Goal: Information Seeking & Learning: Understand process/instructions

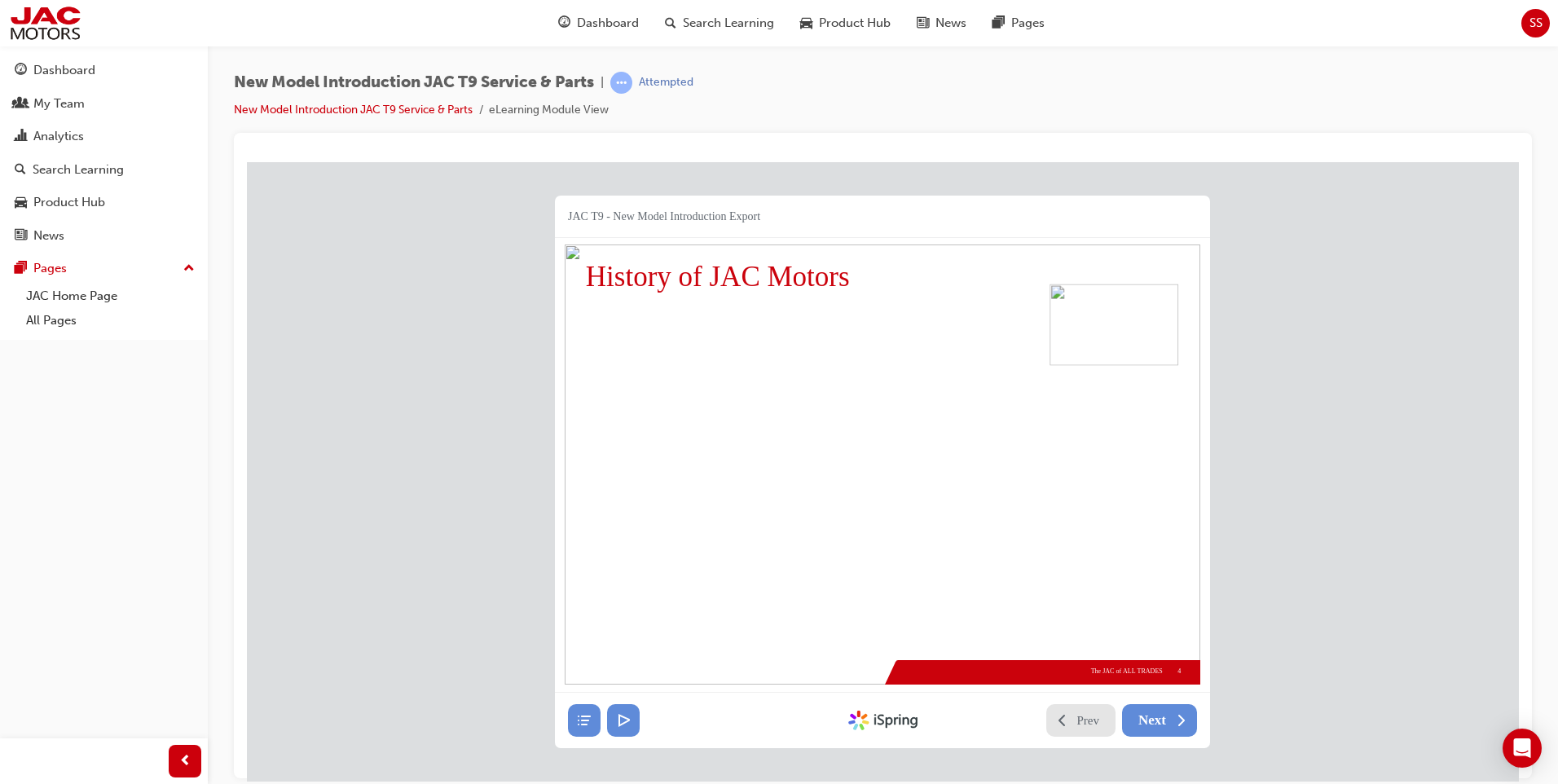
click at [1150, 711] on span "Next" at bounding box center [1152, 719] width 28 height 16
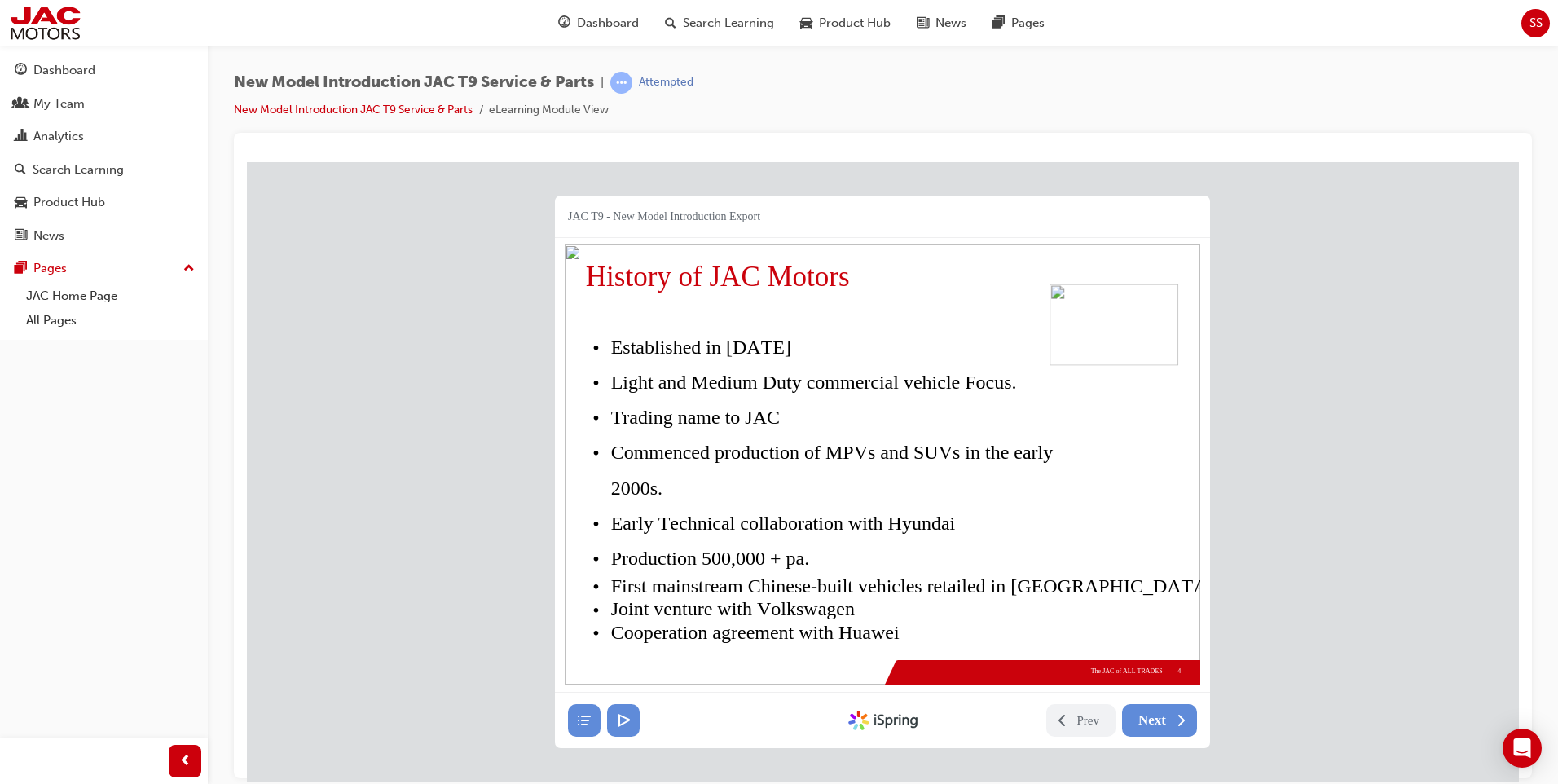
click at [1150, 711] on span "Next" at bounding box center [1152, 719] width 28 height 16
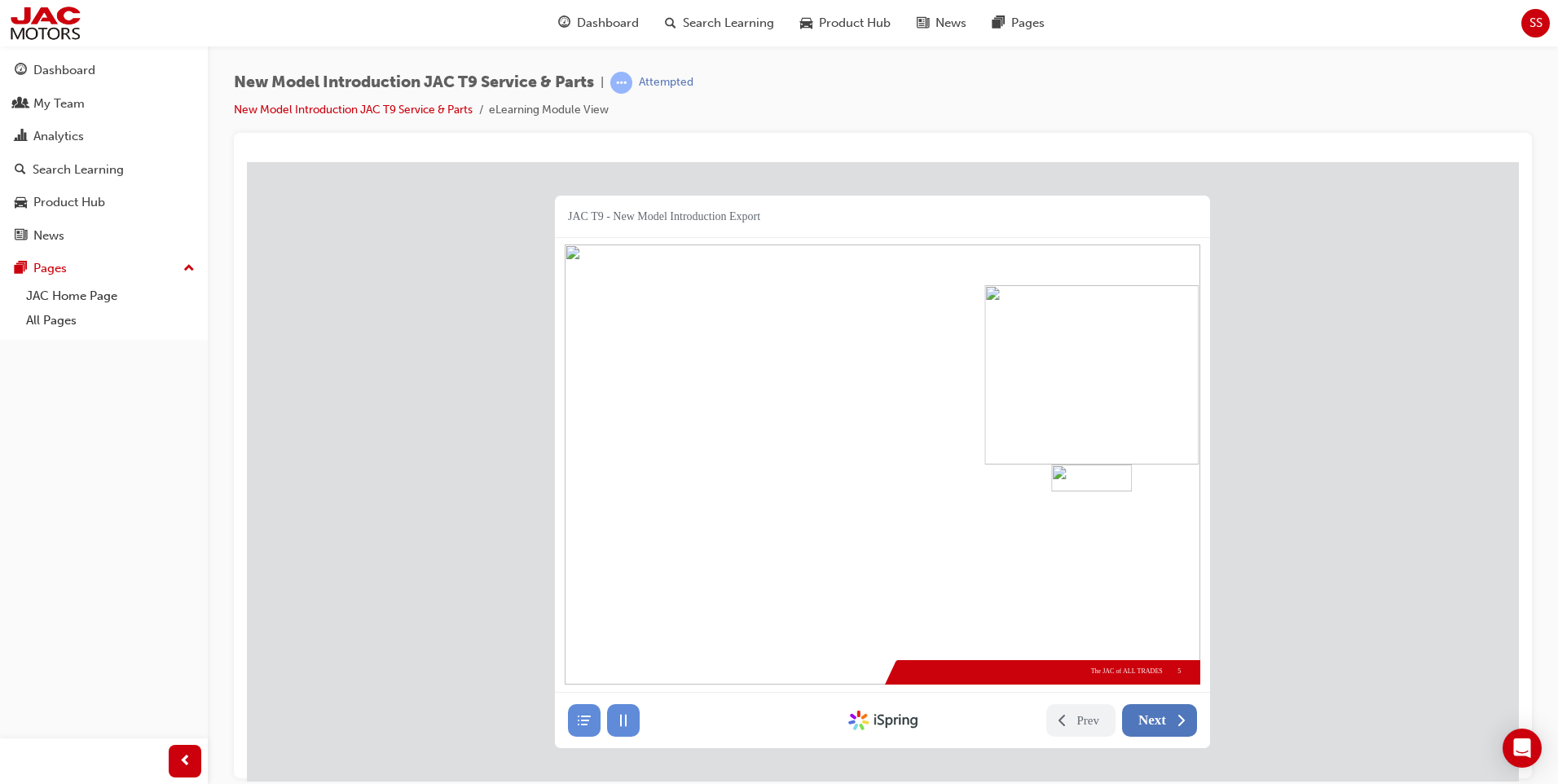
click at [1158, 723] on span "Next" at bounding box center [1152, 719] width 28 height 16
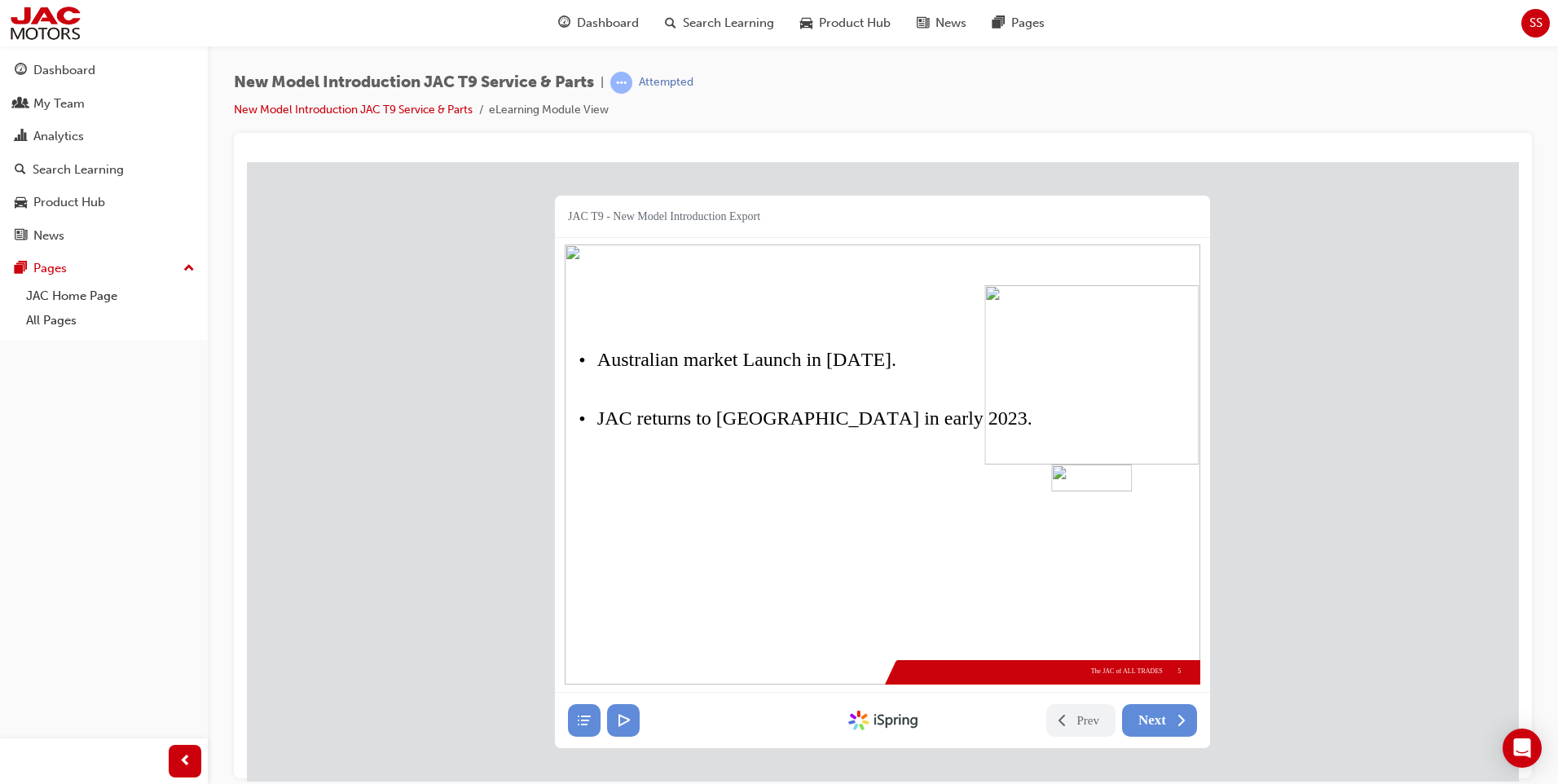
click at [1158, 723] on span "Next" at bounding box center [1152, 719] width 28 height 16
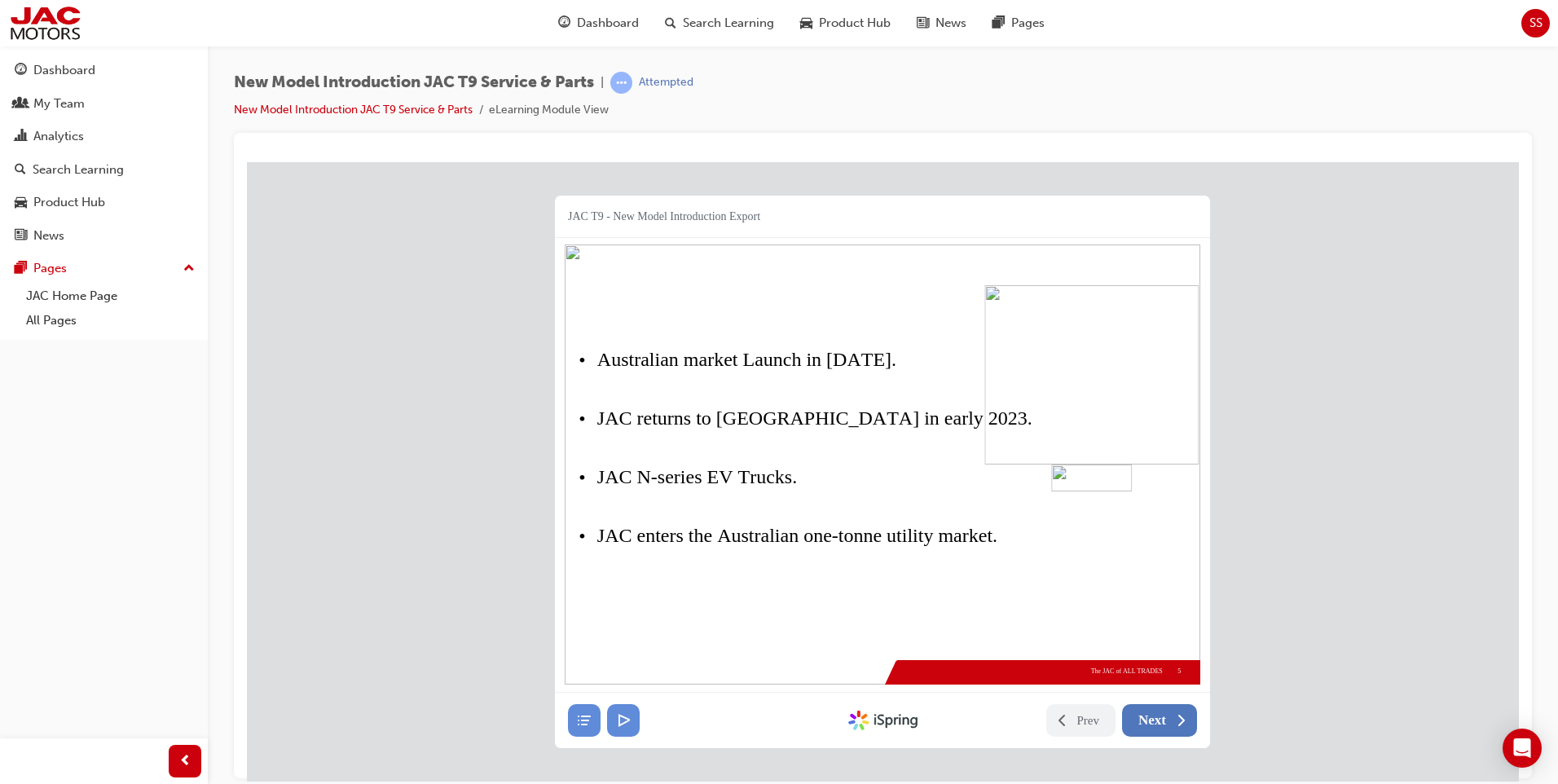
click at [1158, 723] on span "Next" at bounding box center [1152, 719] width 28 height 16
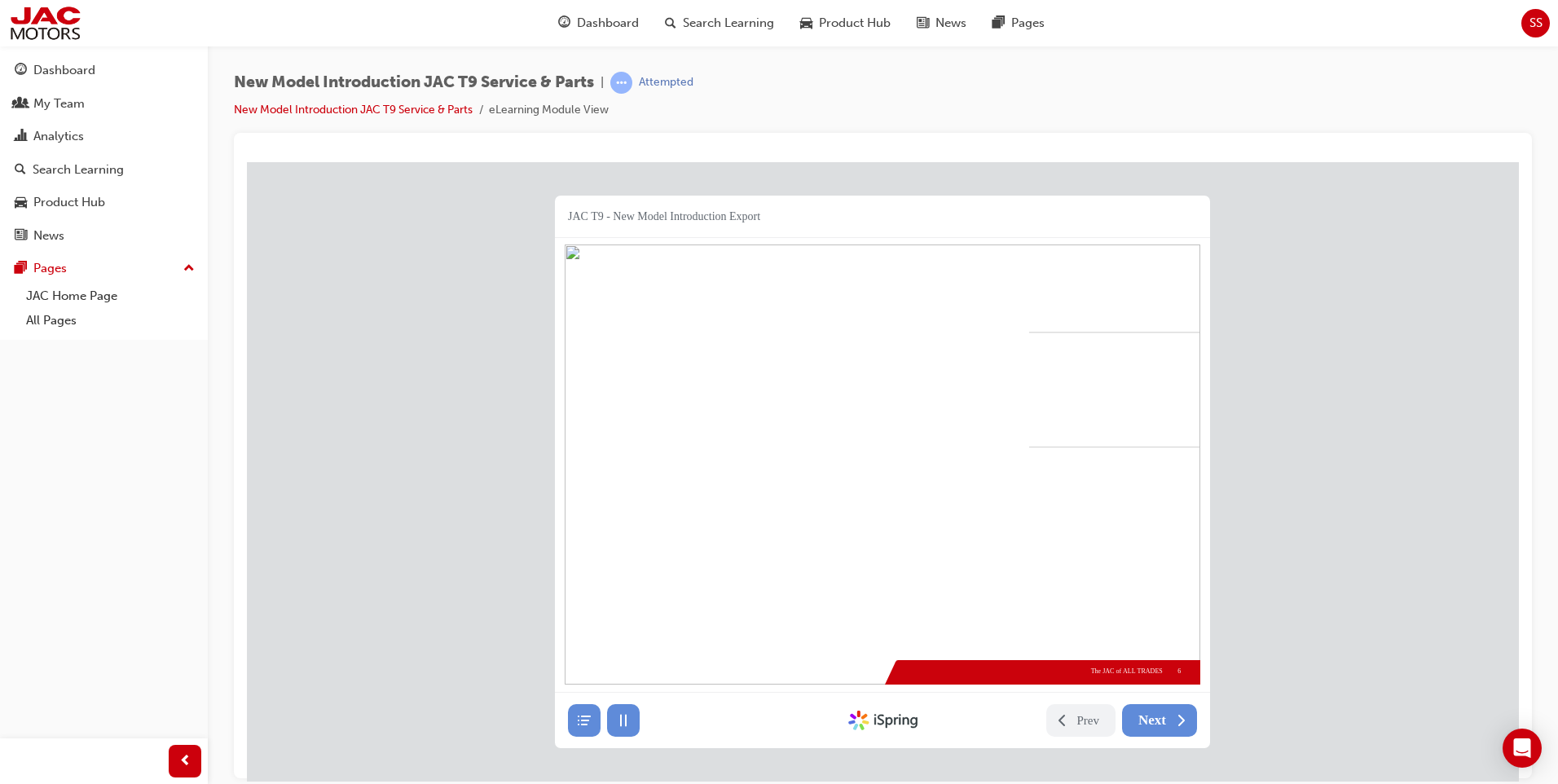
click at [1158, 723] on span "Next" at bounding box center [1152, 719] width 28 height 16
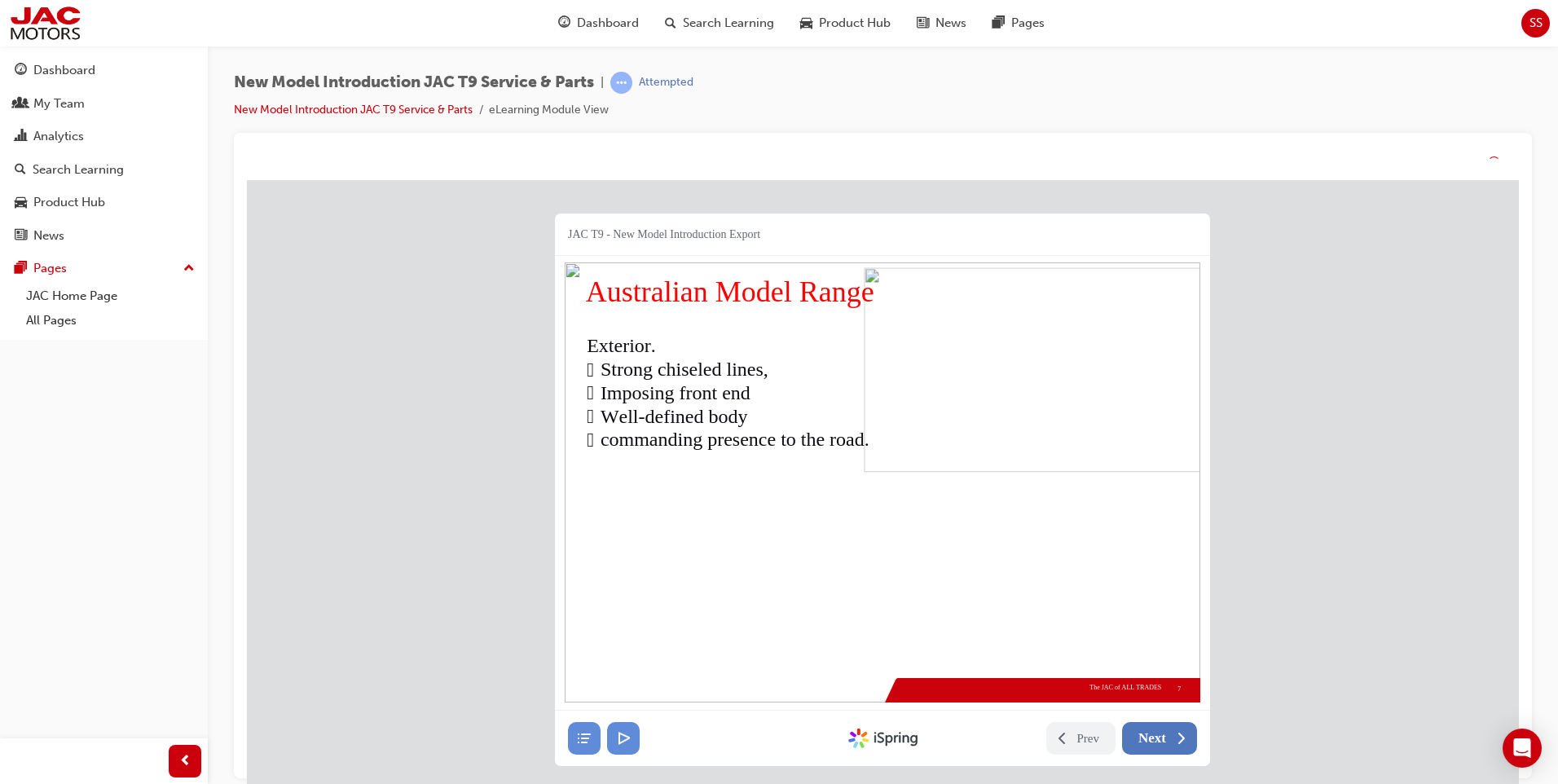
click at [1158, 742] on span "Next" at bounding box center [1152, 737] width 28 height 16
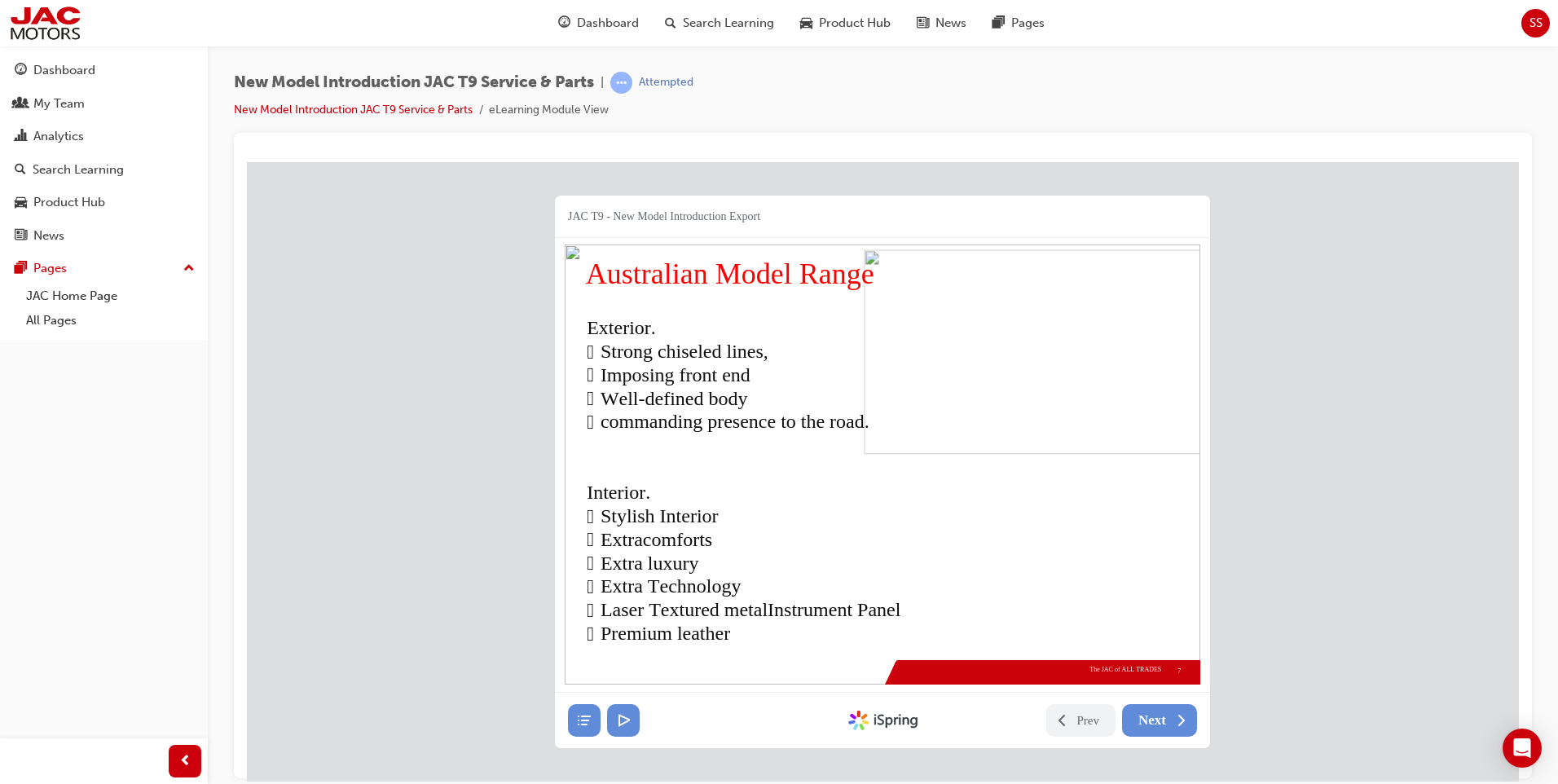
click at [1158, 723] on span "Next" at bounding box center [1152, 719] width 28 height 16
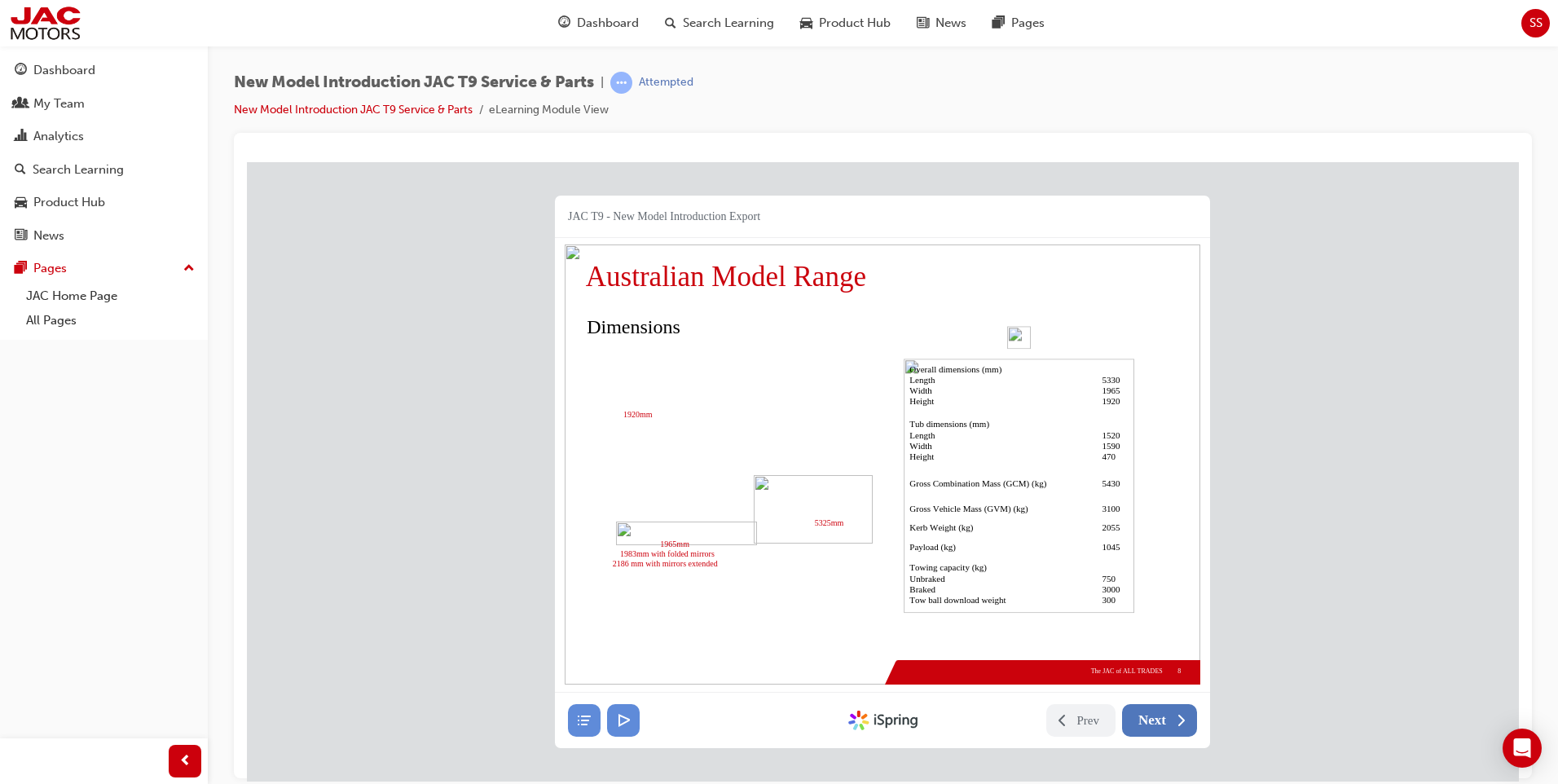
click at [1158, 723] on span "Next" at bounding box center [1152, 719] width 28 height 16
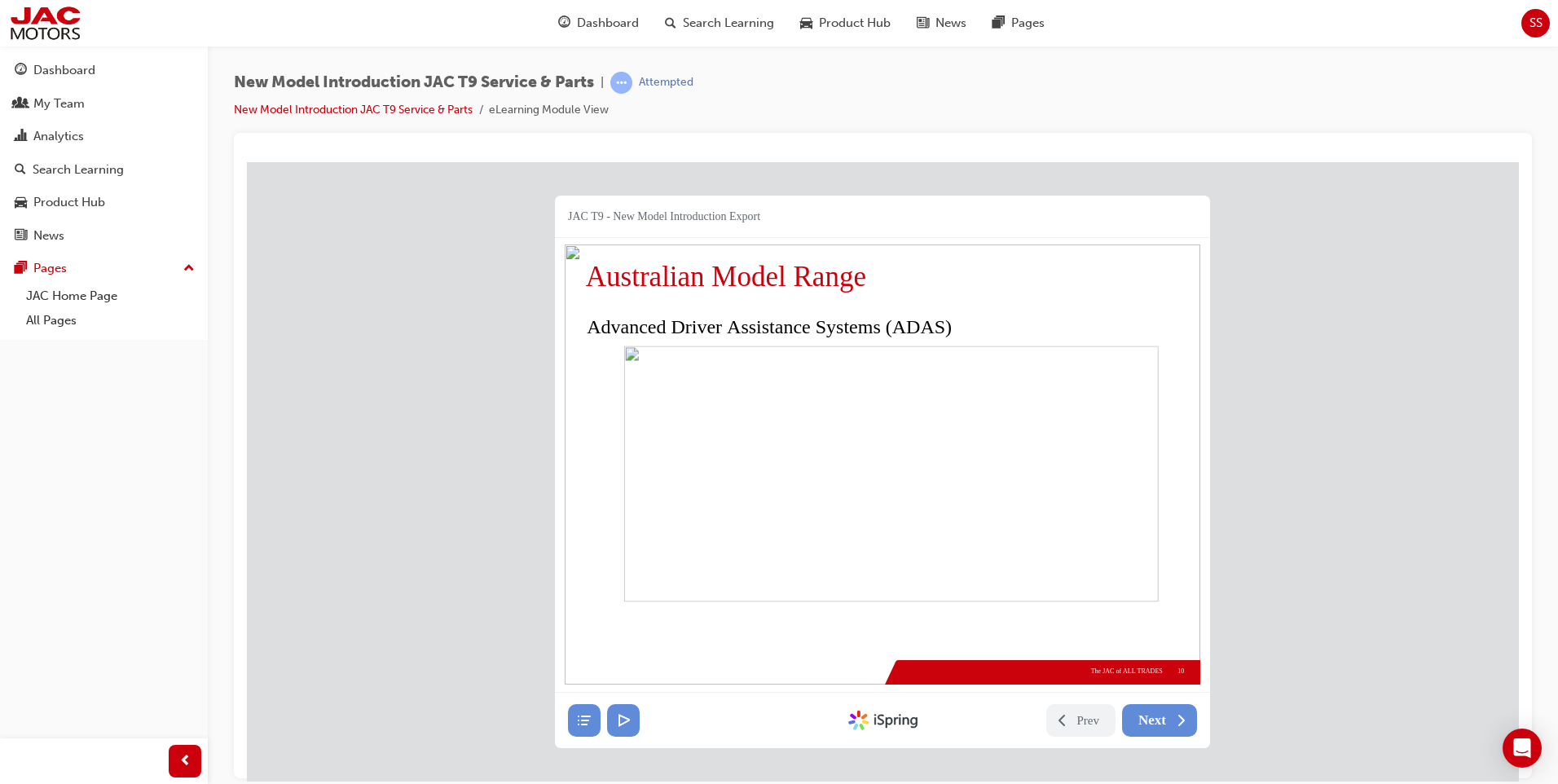
click at [1158, 723] on span "Next" at bounding box center [1152, 719] width 28 height 16
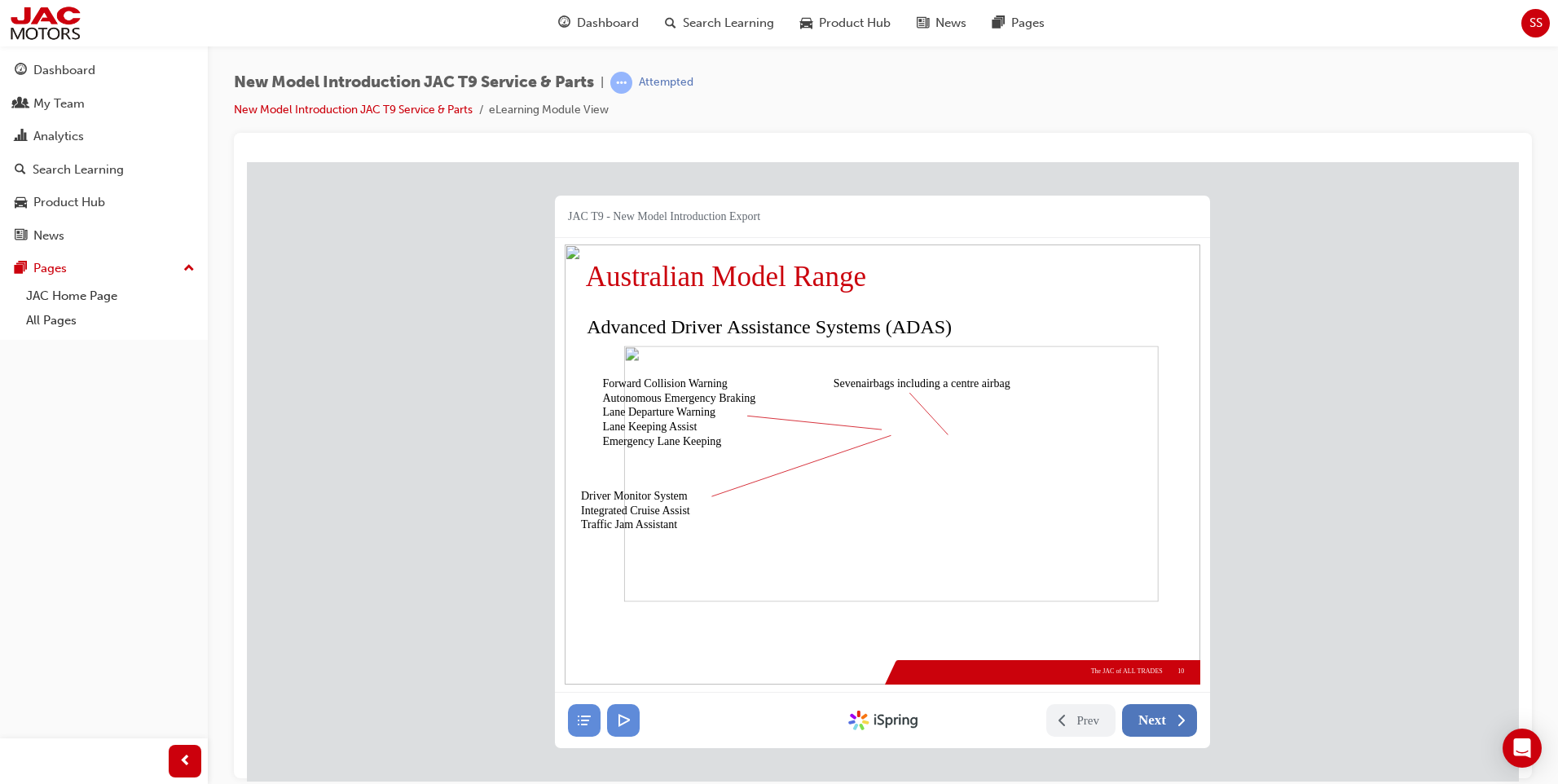
click at [1158, 723] on span "Next" at bounding box center [1152, 719] width 28 height 16
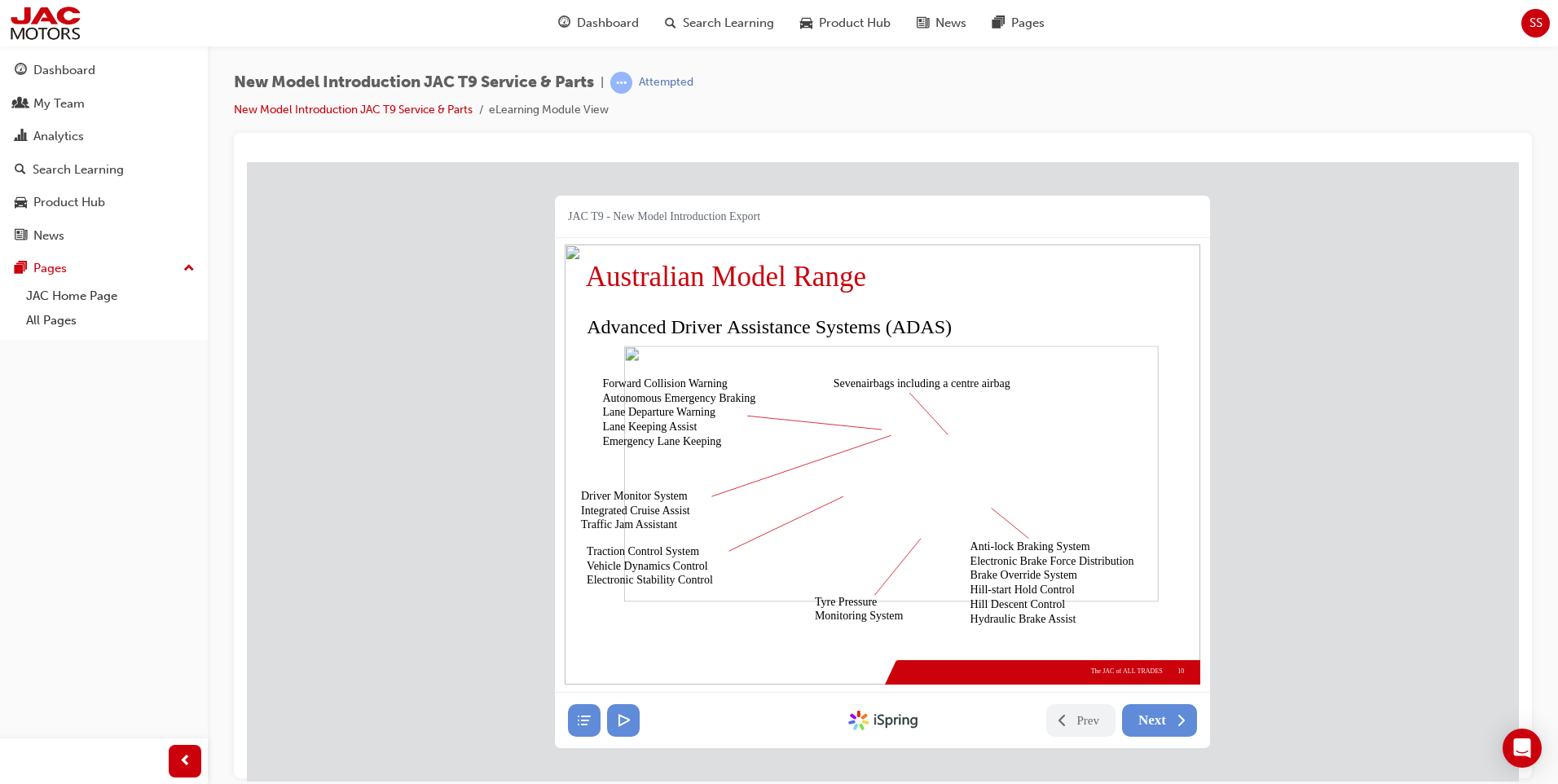
click at [1158, 723] on span "Next" at bounding box center [1152, 719] width 28 height 16
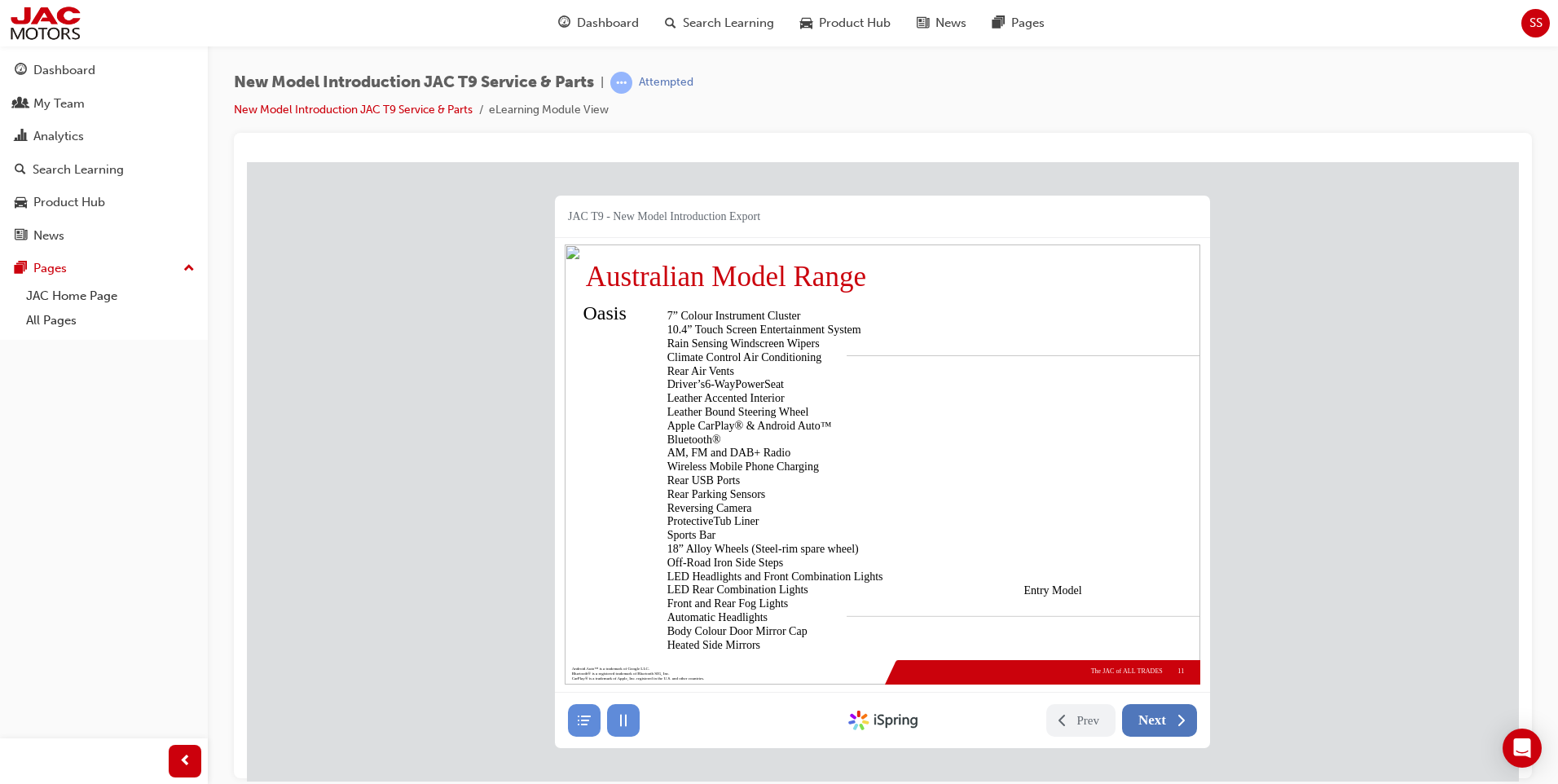
click at [1158, 723] on span "Next" at bounding box center [1152, 719] width 28 height 16
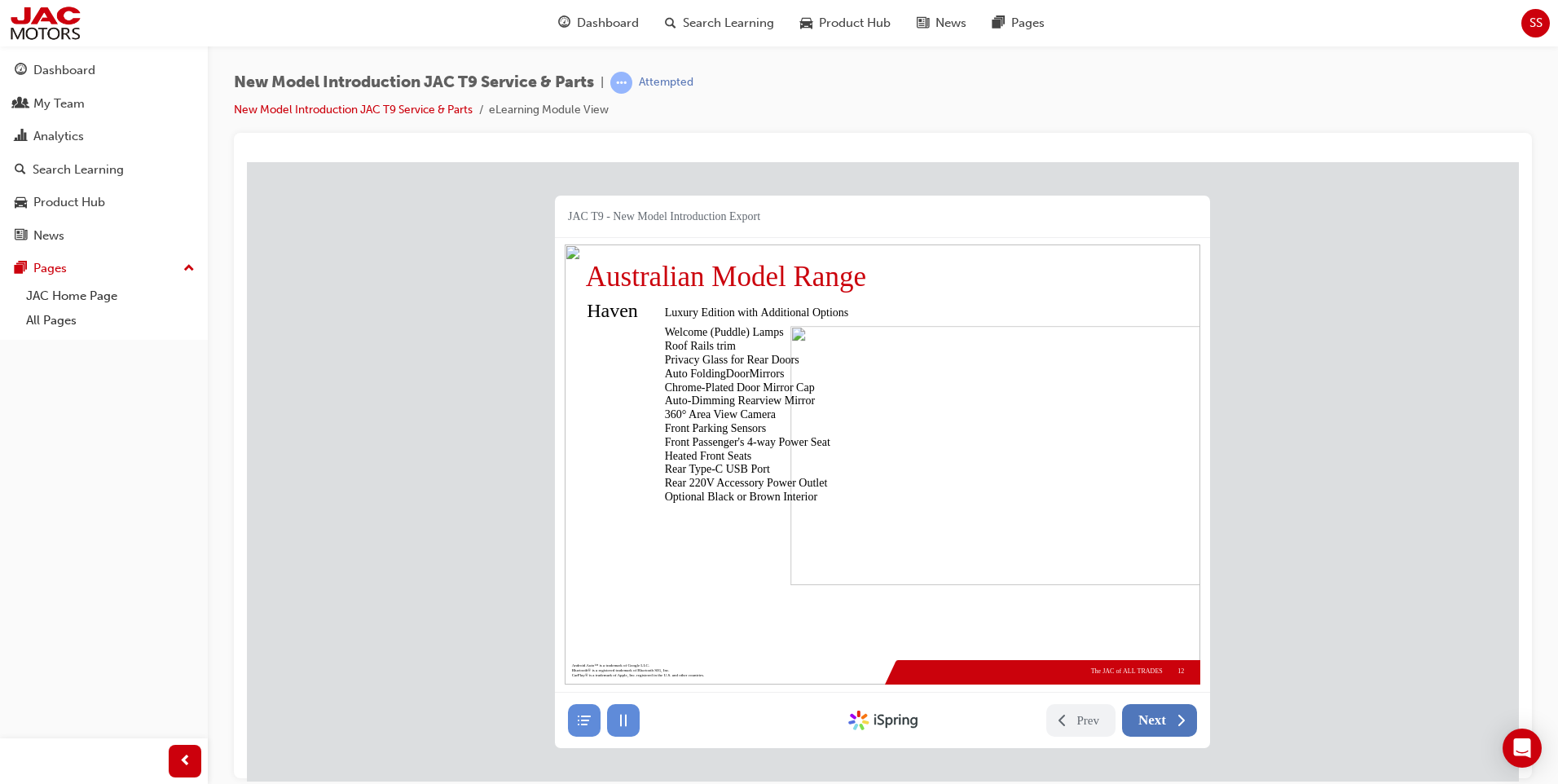
click at [1158, 723] on span "Next" at bounding box center [1152, 719] width 28 height 16
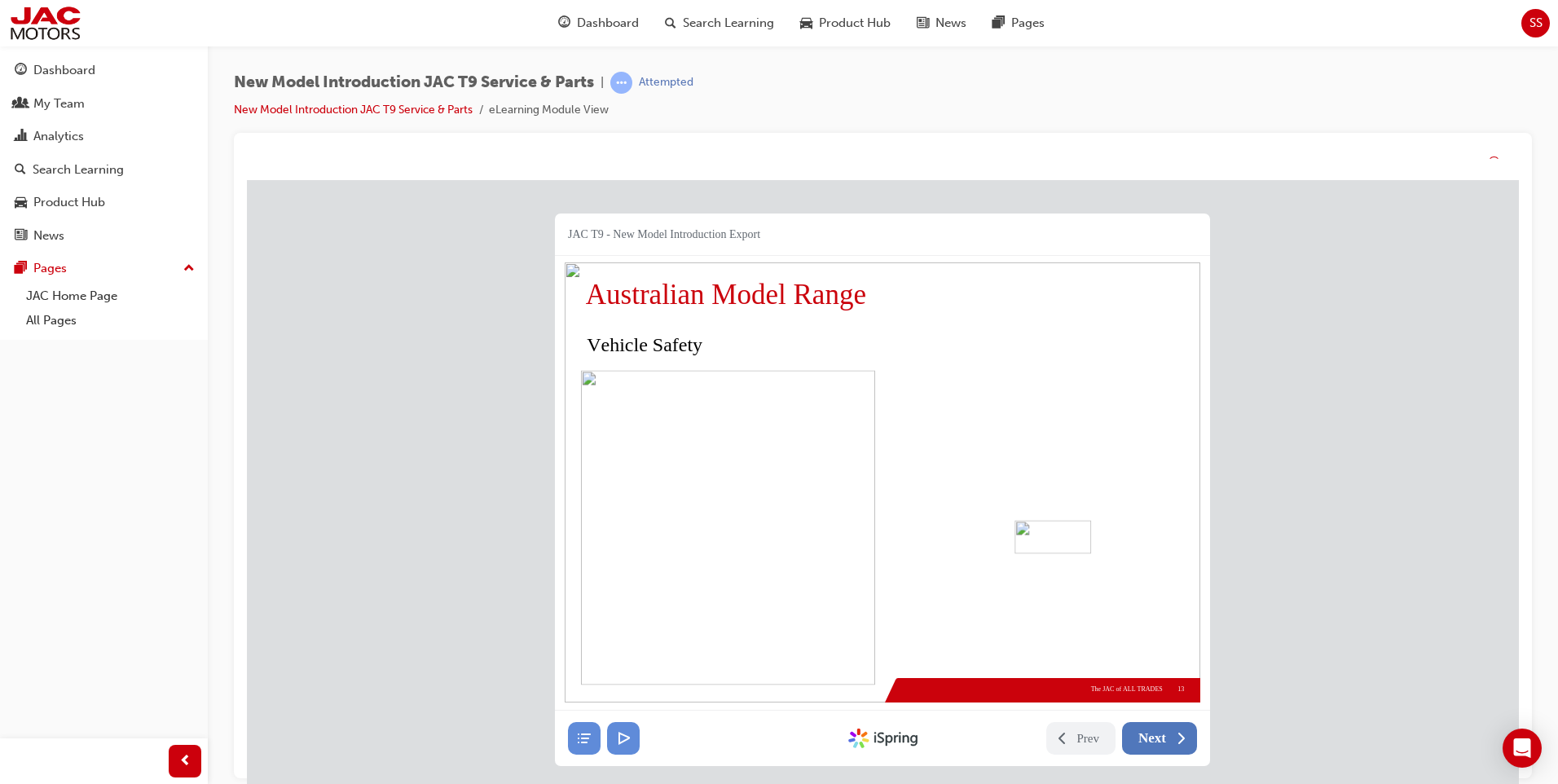
click at [1158, 742] on span "Next" at bounding box center [1152, 737] width 28 height 16
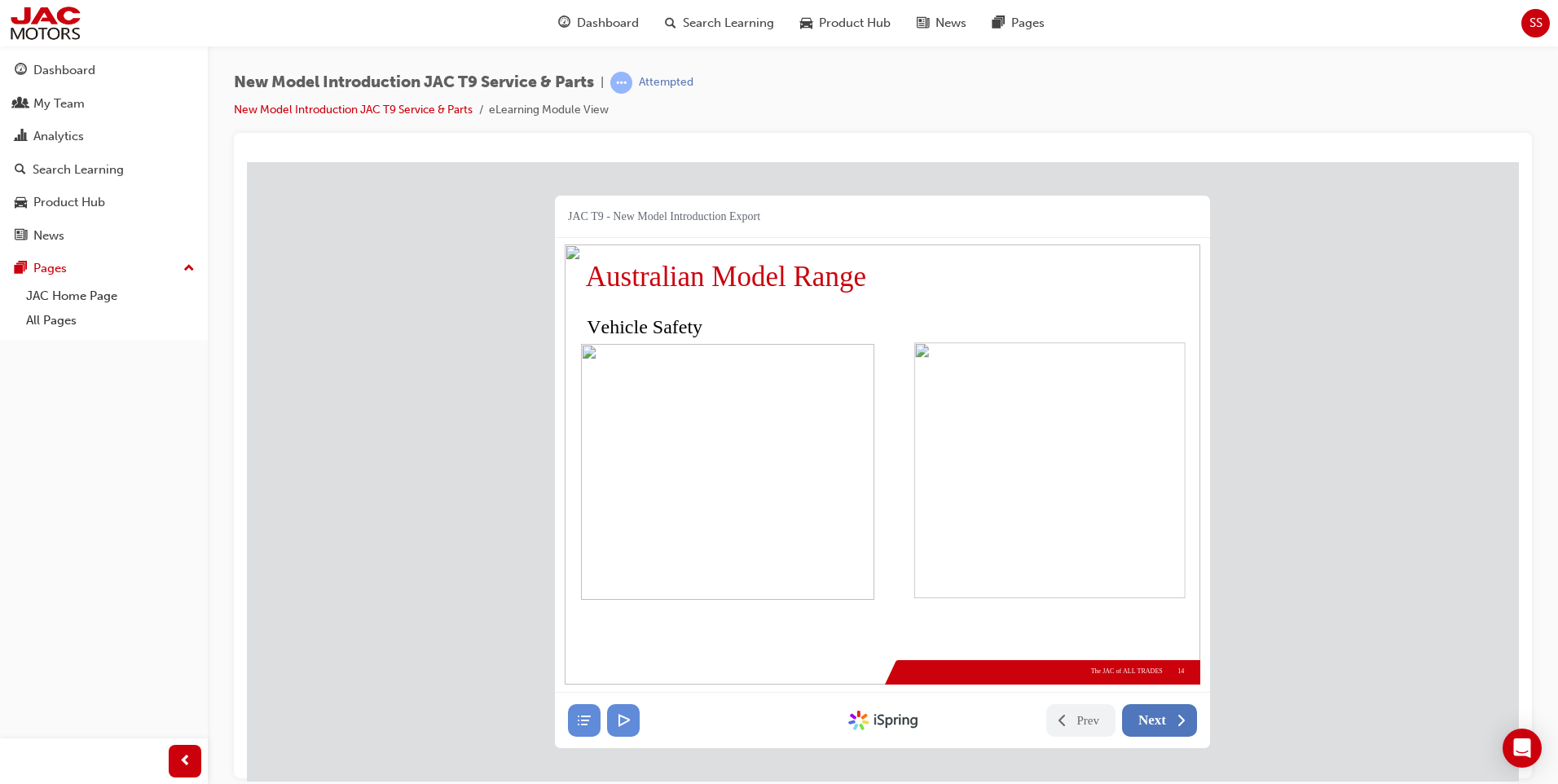
click at [1158, 705] on button "Next" at bounding box center [1159, 720] width 75 height 32
click at [881, 400] on img at bounding box center [882, 463] width 636 height 440
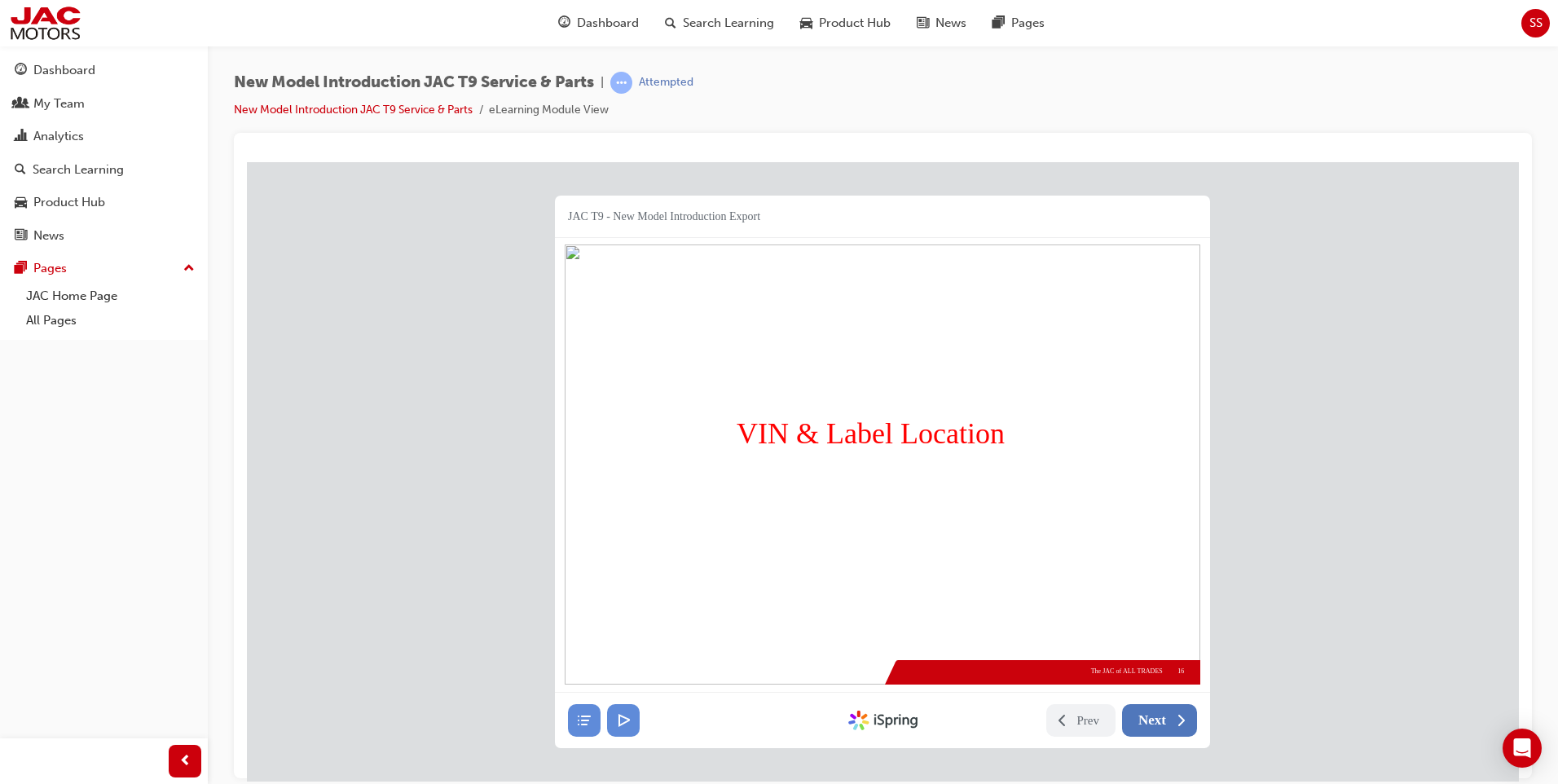
click at [1165, 720] on span "Next" at bounding box center [1152, 719] width 28 height 16
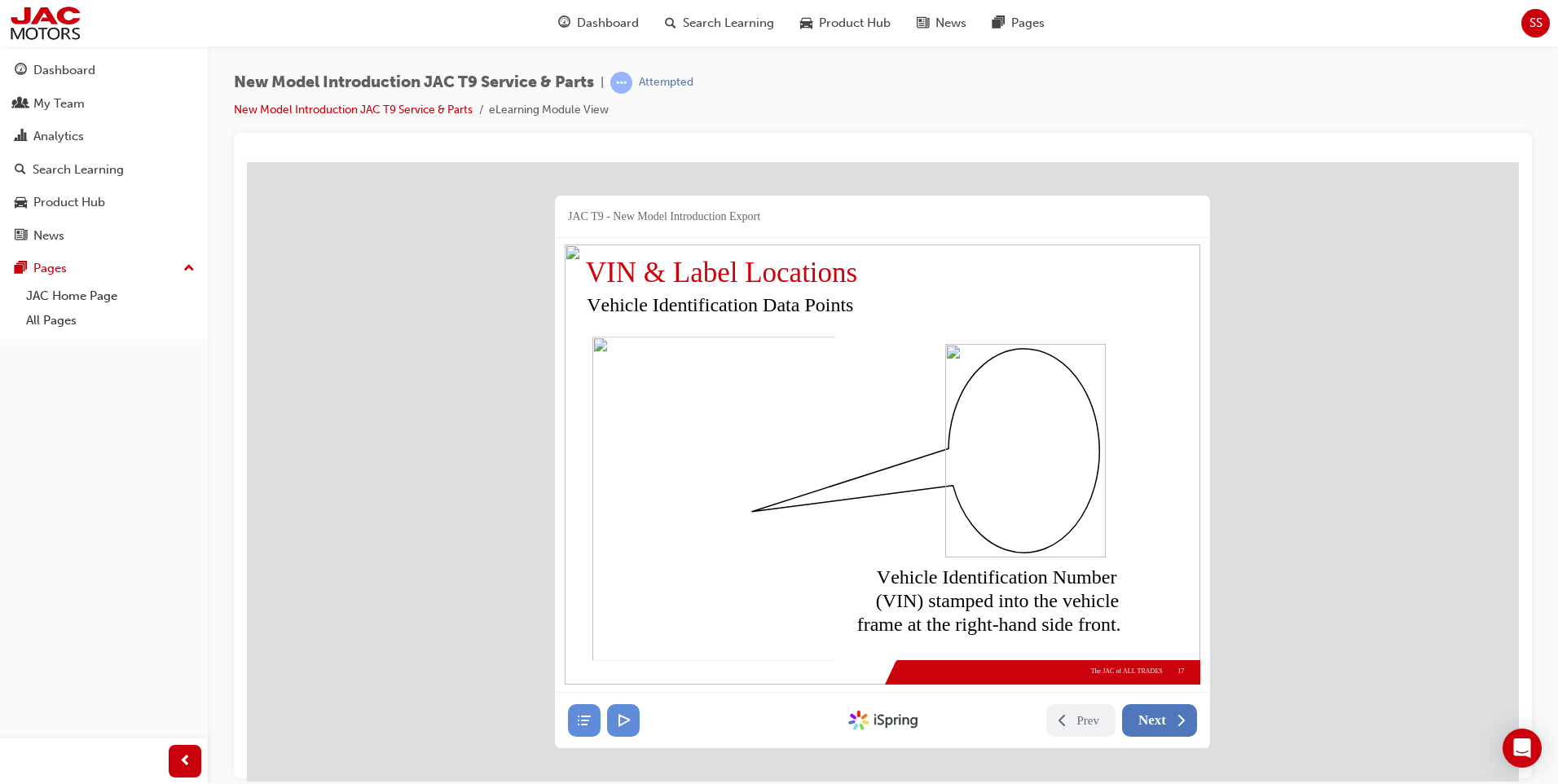
click at [1165, 720] on span "Next" at bounding box center [1152, 719] width 28 height 16
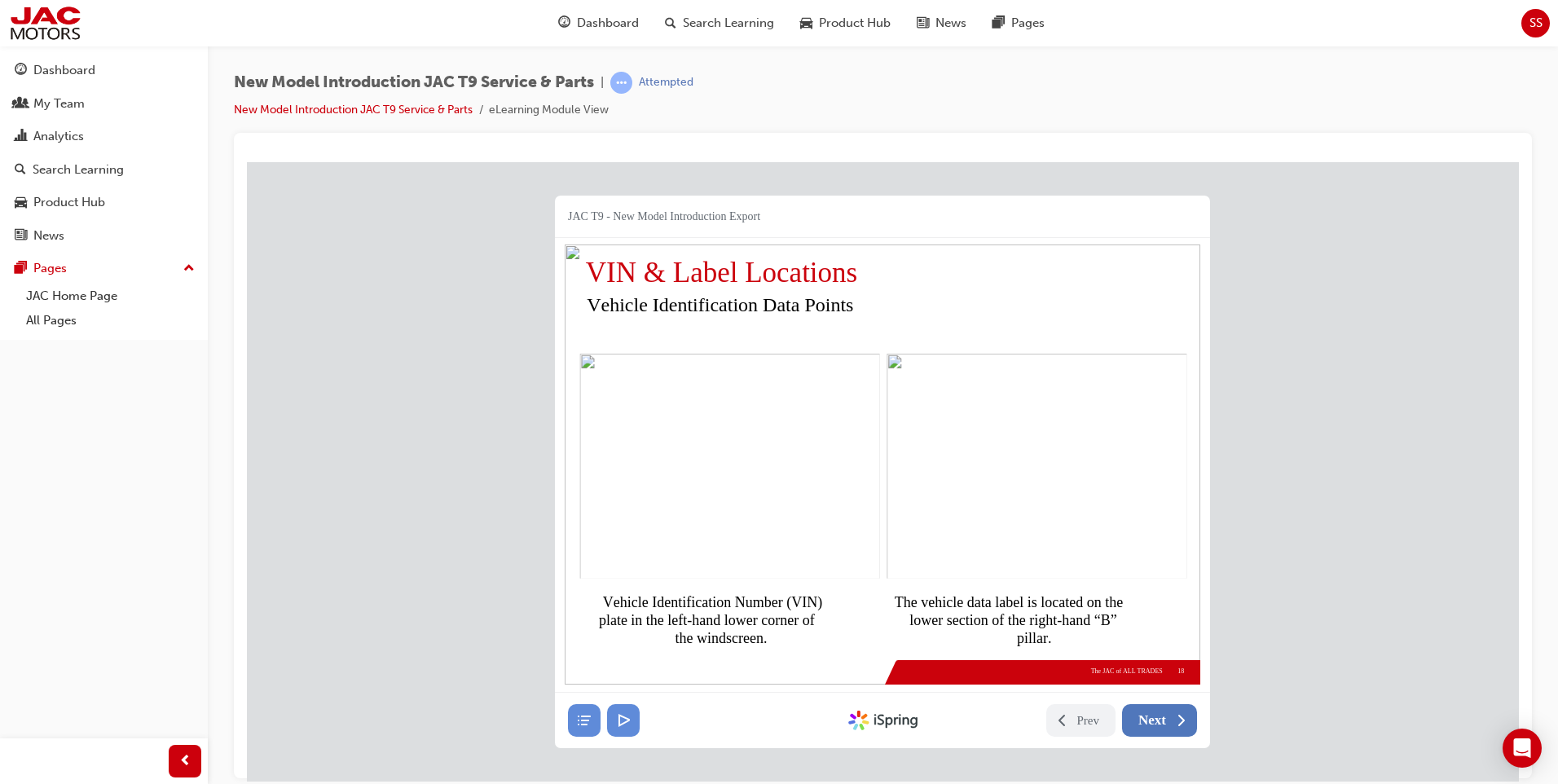
click at [1165, 720] on span "Next" at bounding box center [1152, 719] width 28 height 16
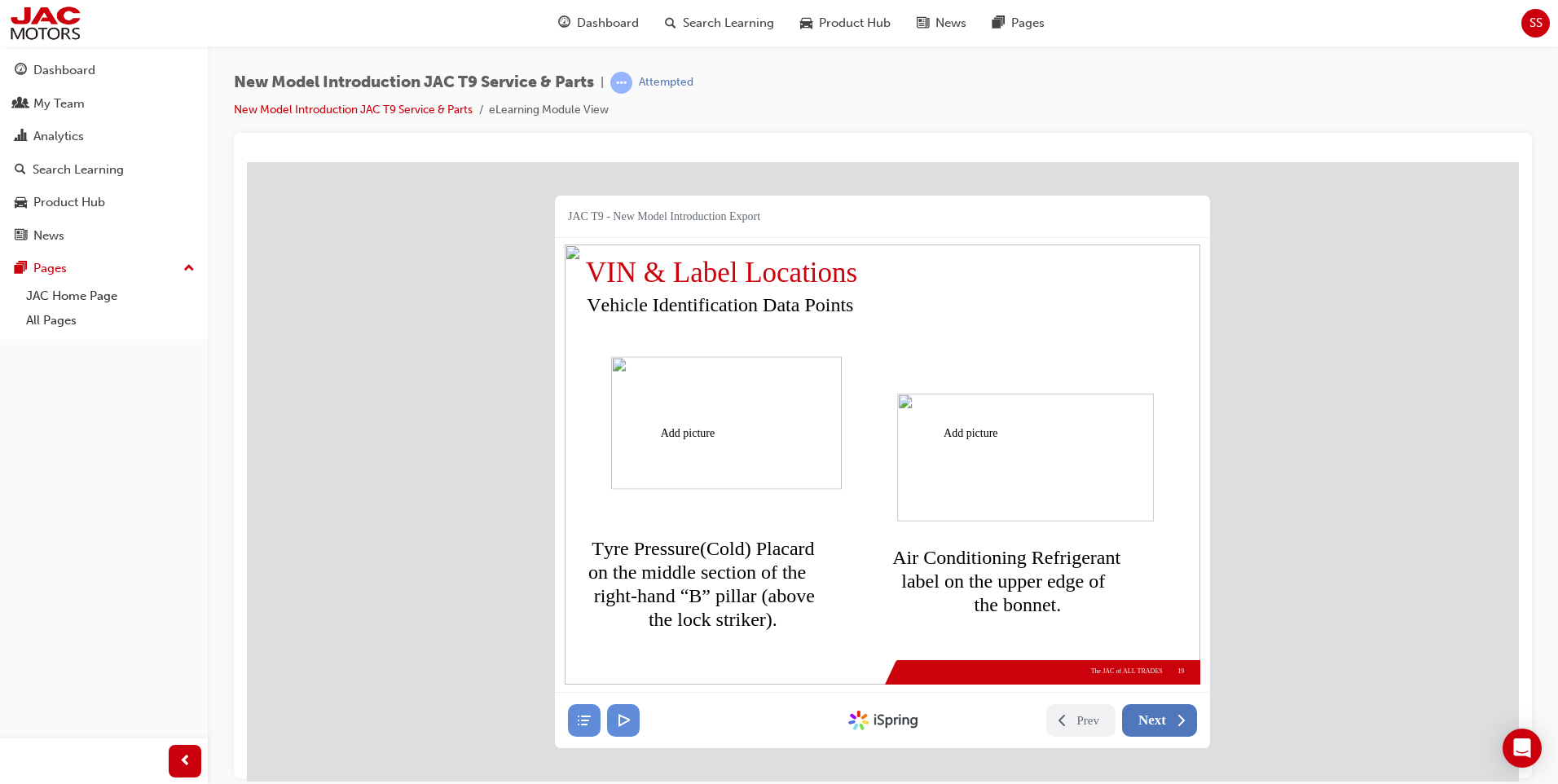
click at [1165, 720] on span "Next" at bounding box center [1152, 719] width 28 height 16
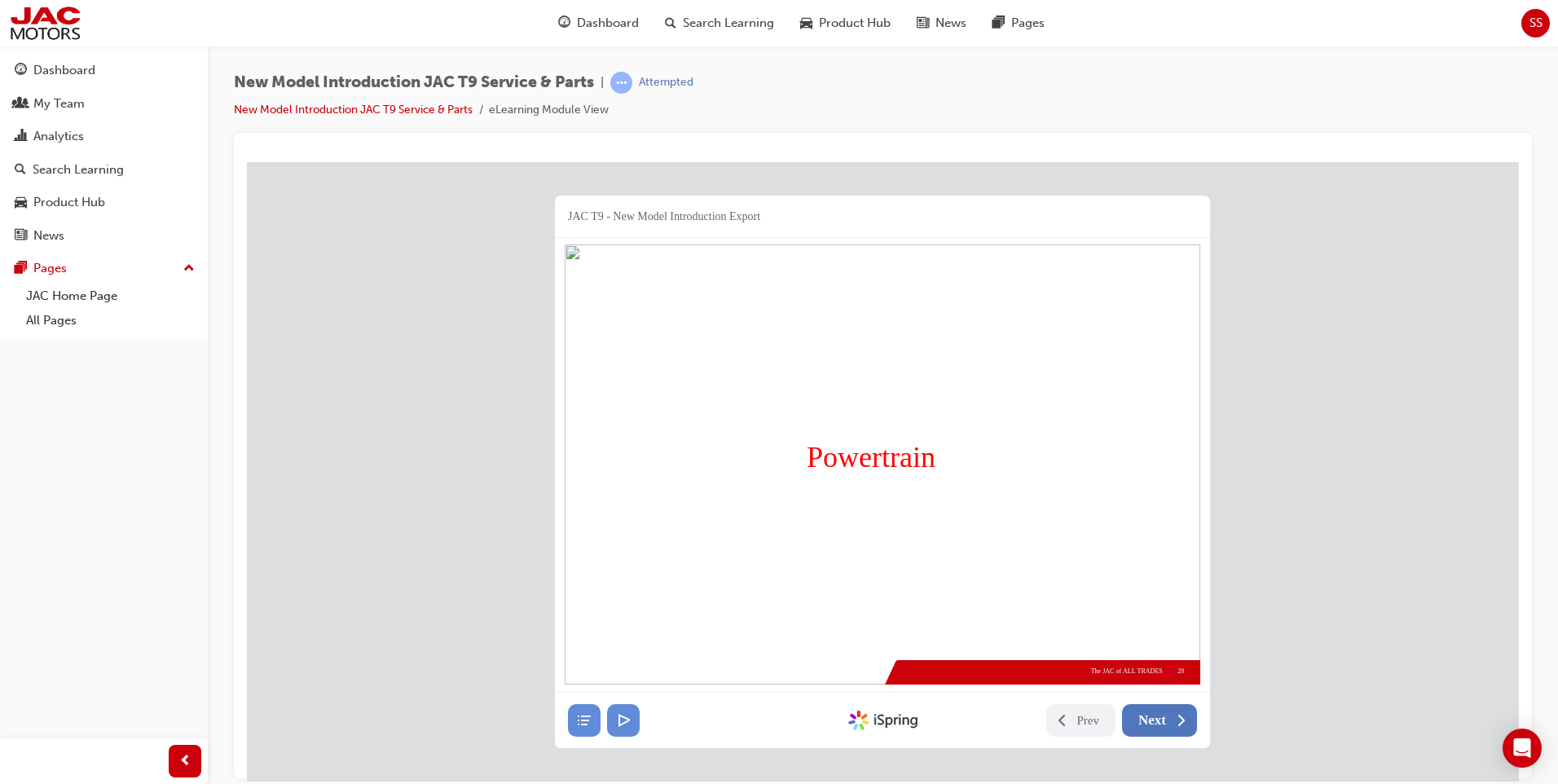
click at [1165, 720] on span "Next" at bounding box center [1152, 719] width 28 height 16
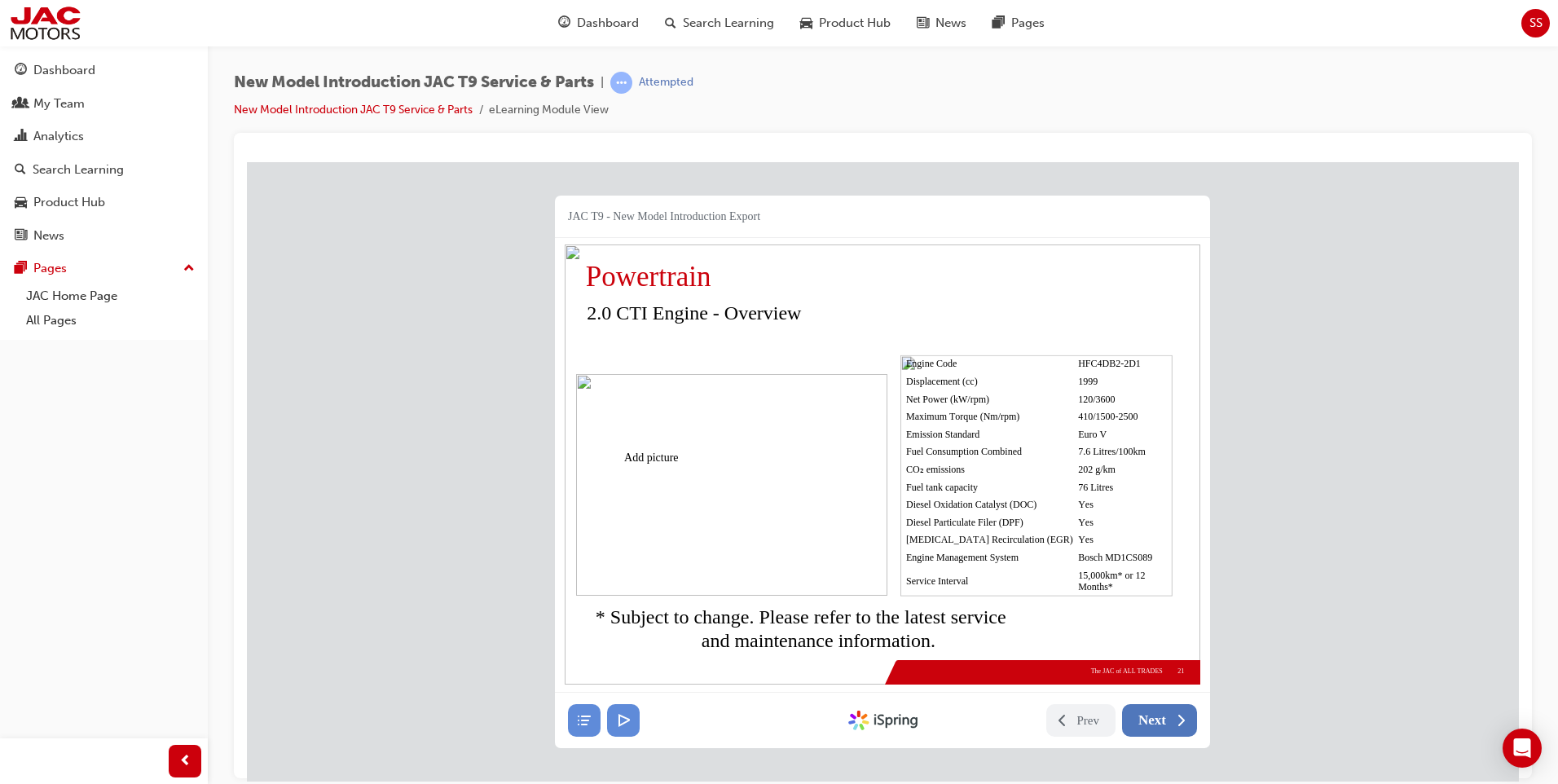
click at [1165, 720] on span "Next" at bounding box center [1152, 719] width 28 height 16
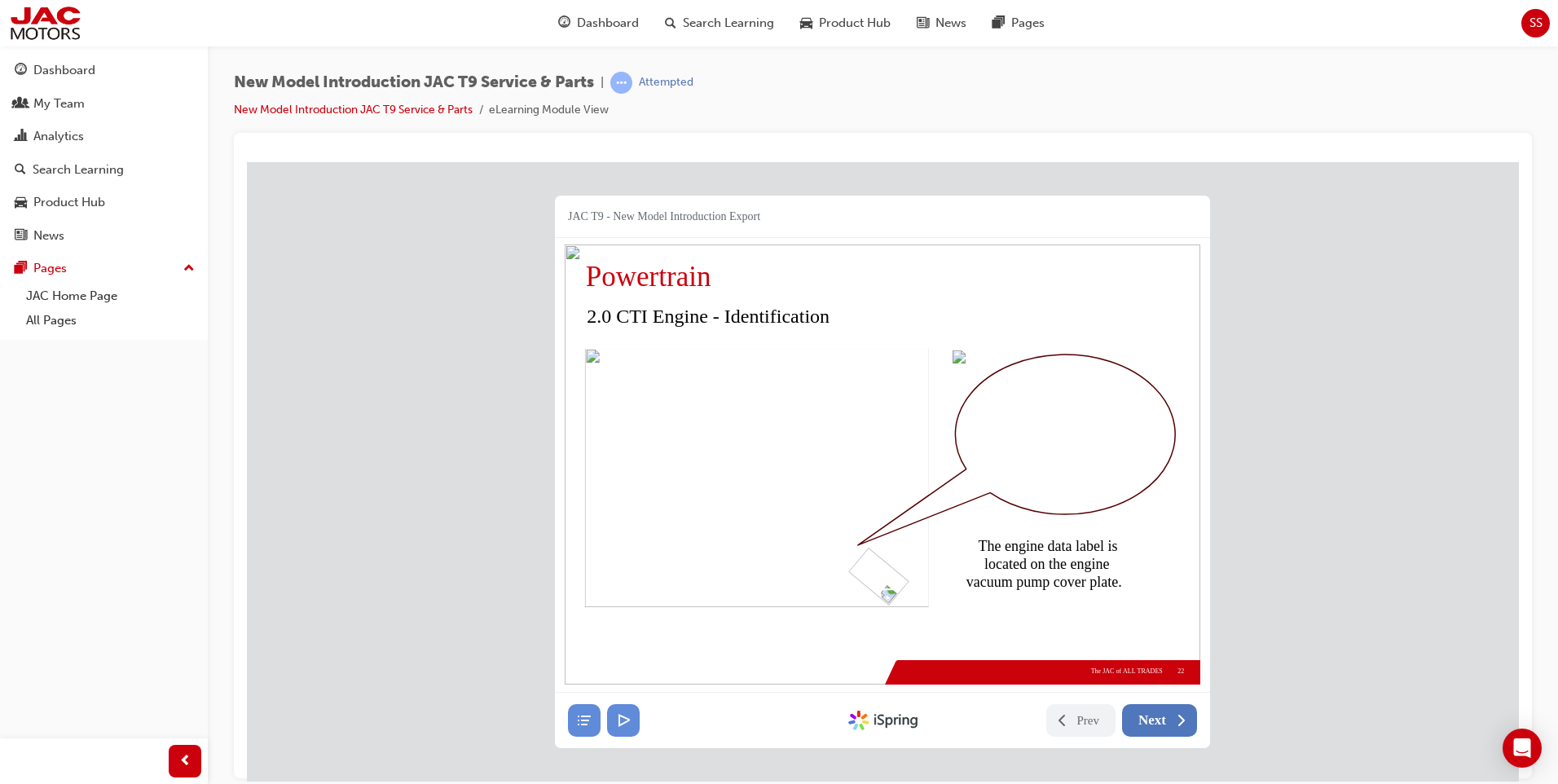
click at [1165, 720] on span "Next" at bounding box center [1152, 719] width 28 height 16
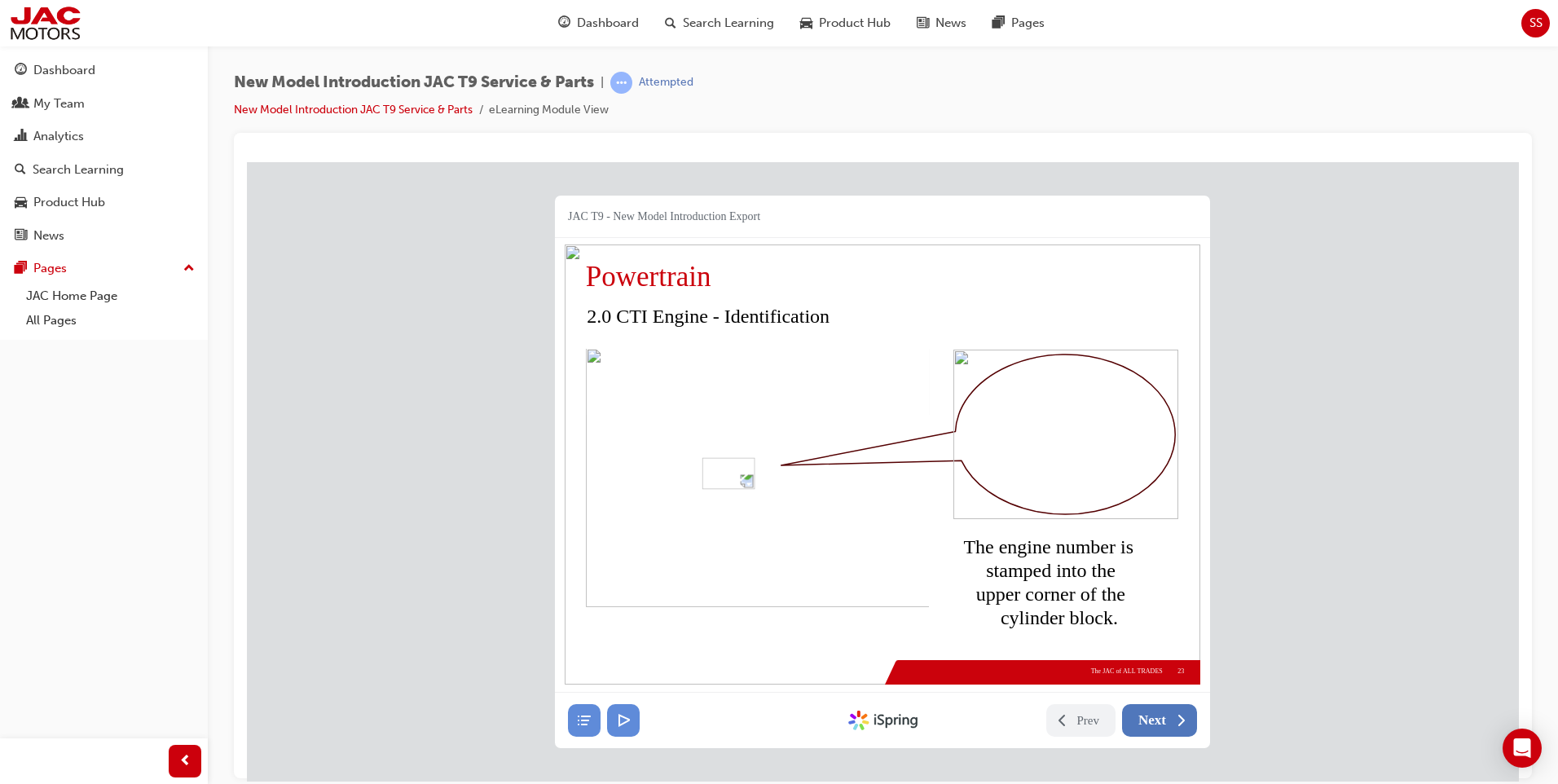
click at [1165, 720] on span "Next" at bounding box center [1152, 719] width 28 height 16
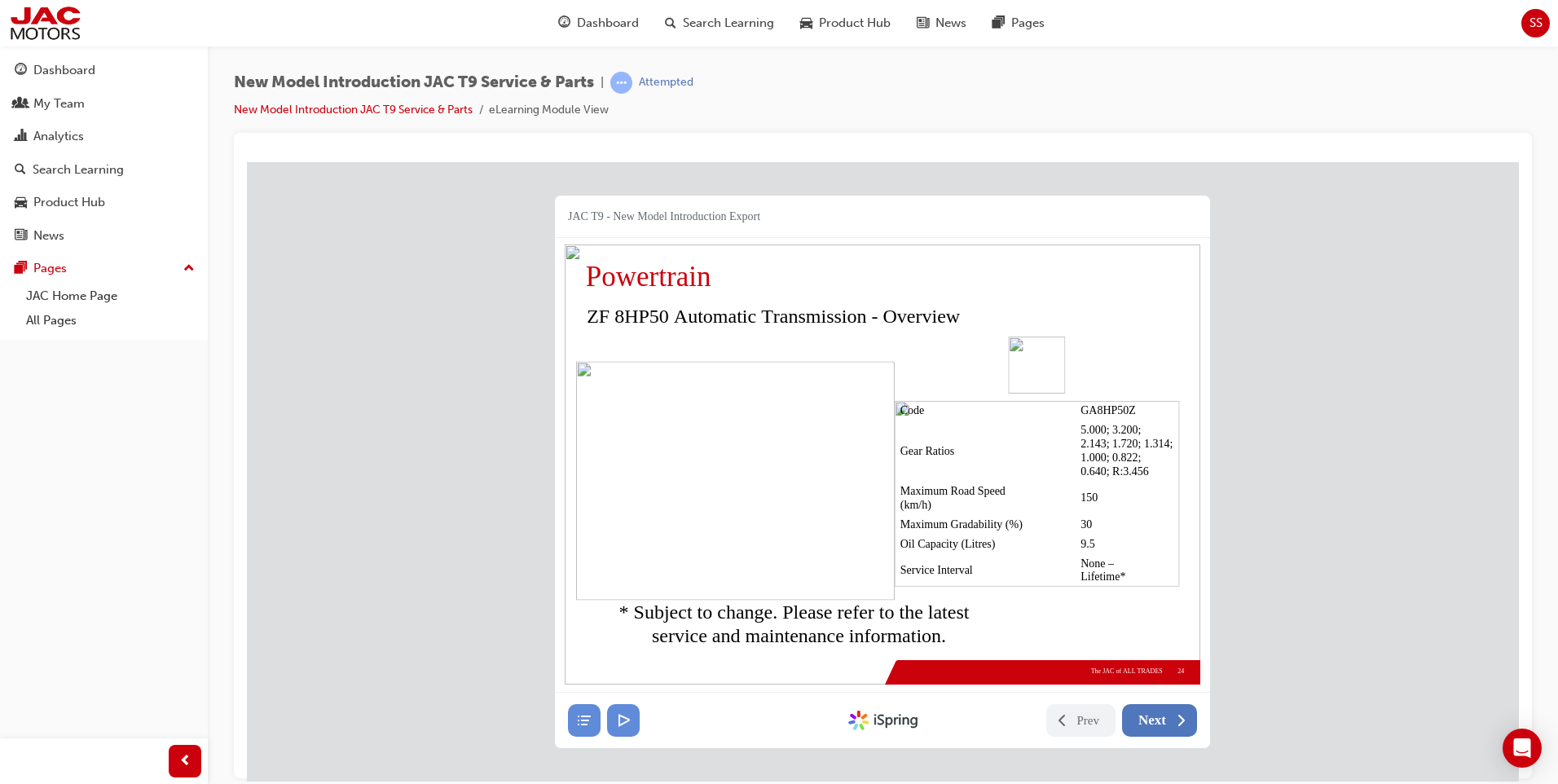
click at [1165, 720] on span "Next" at bounding box center [1152, 719] width 28 height 16
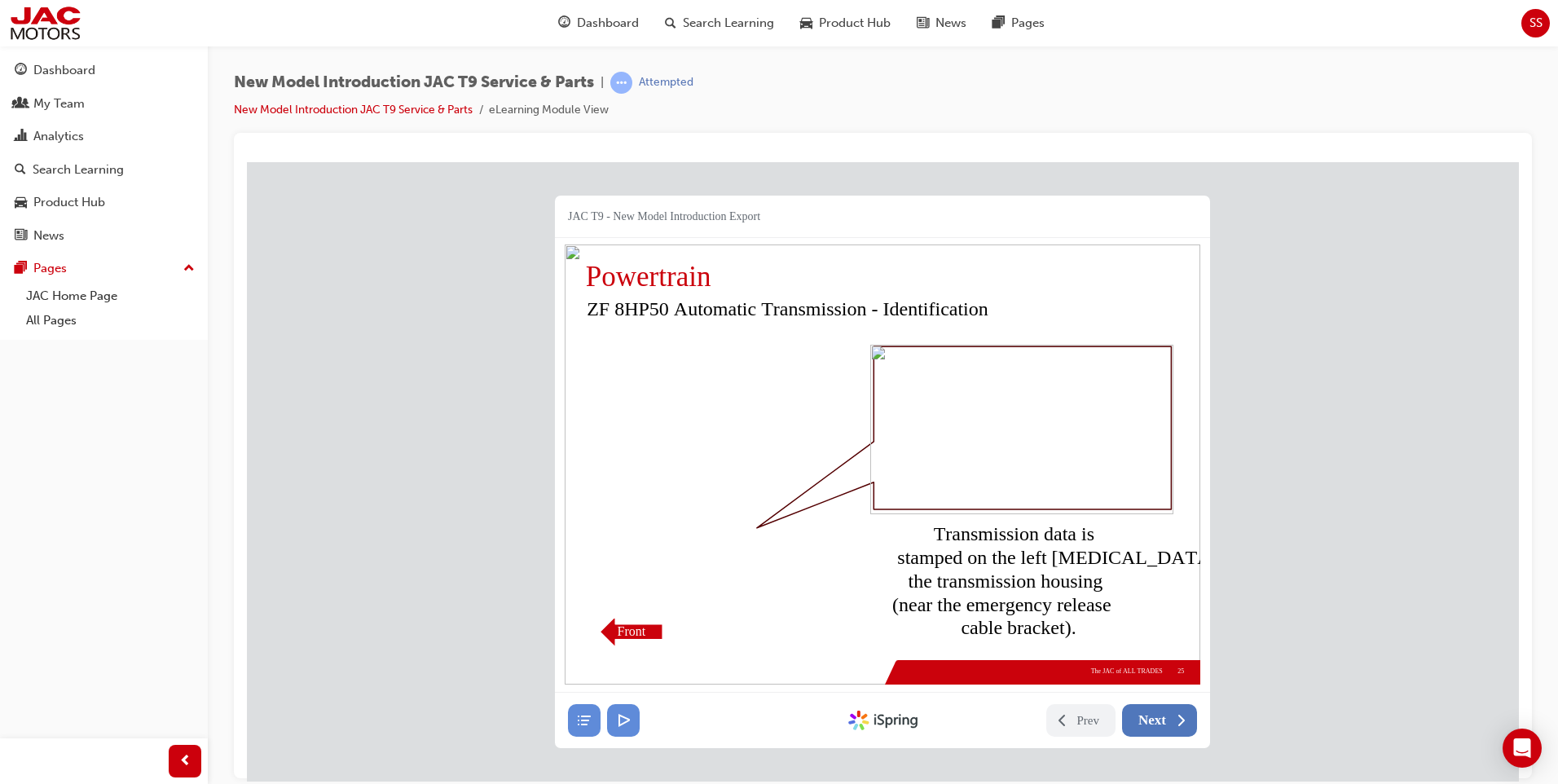
click at [1165, 720] on span "Next" at bounding box center [1152, 719] width 28 height 16
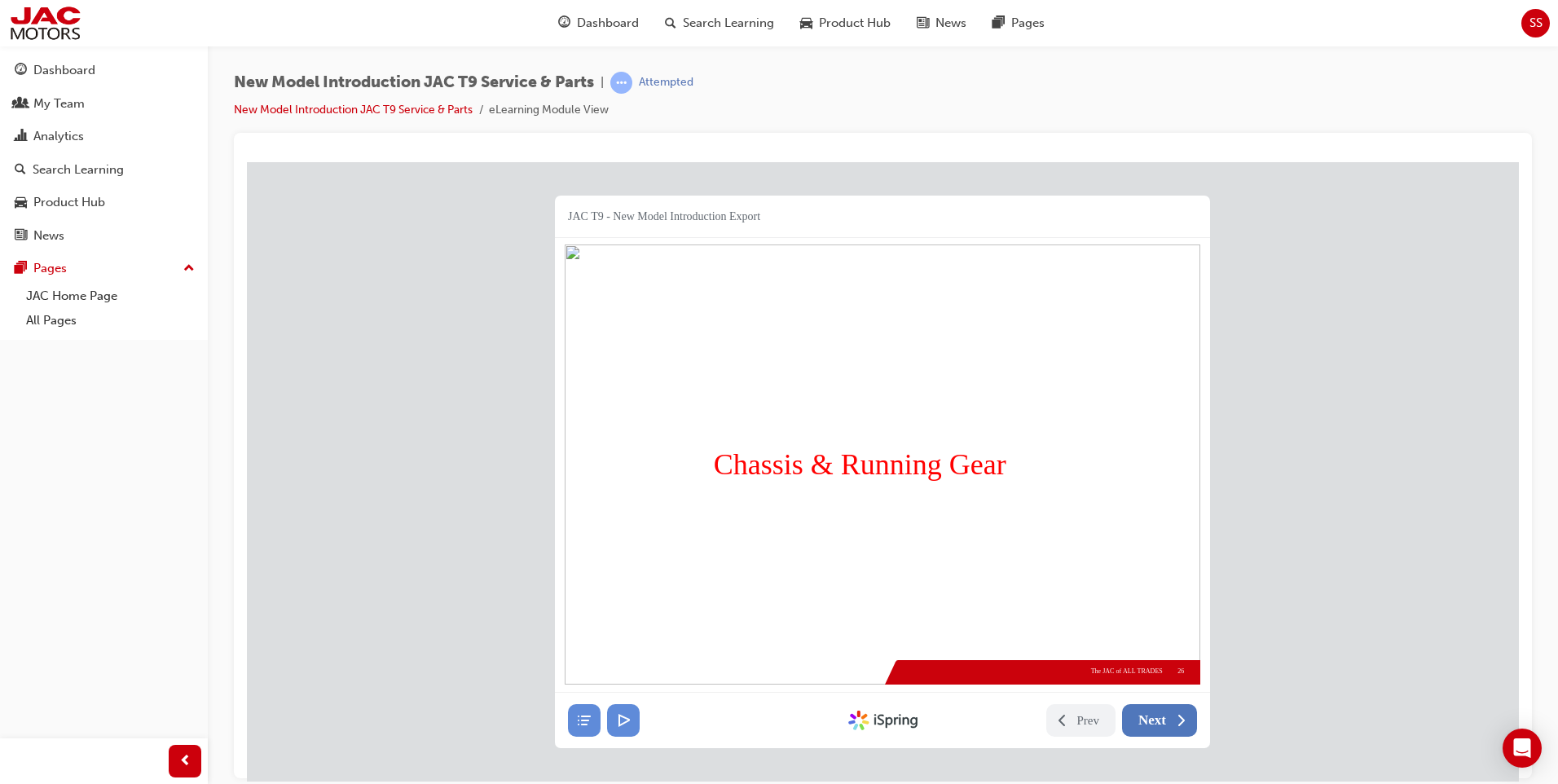
click at [1165, 720] on span "Next" at bounding box center [1152, 719] width 28 height 16
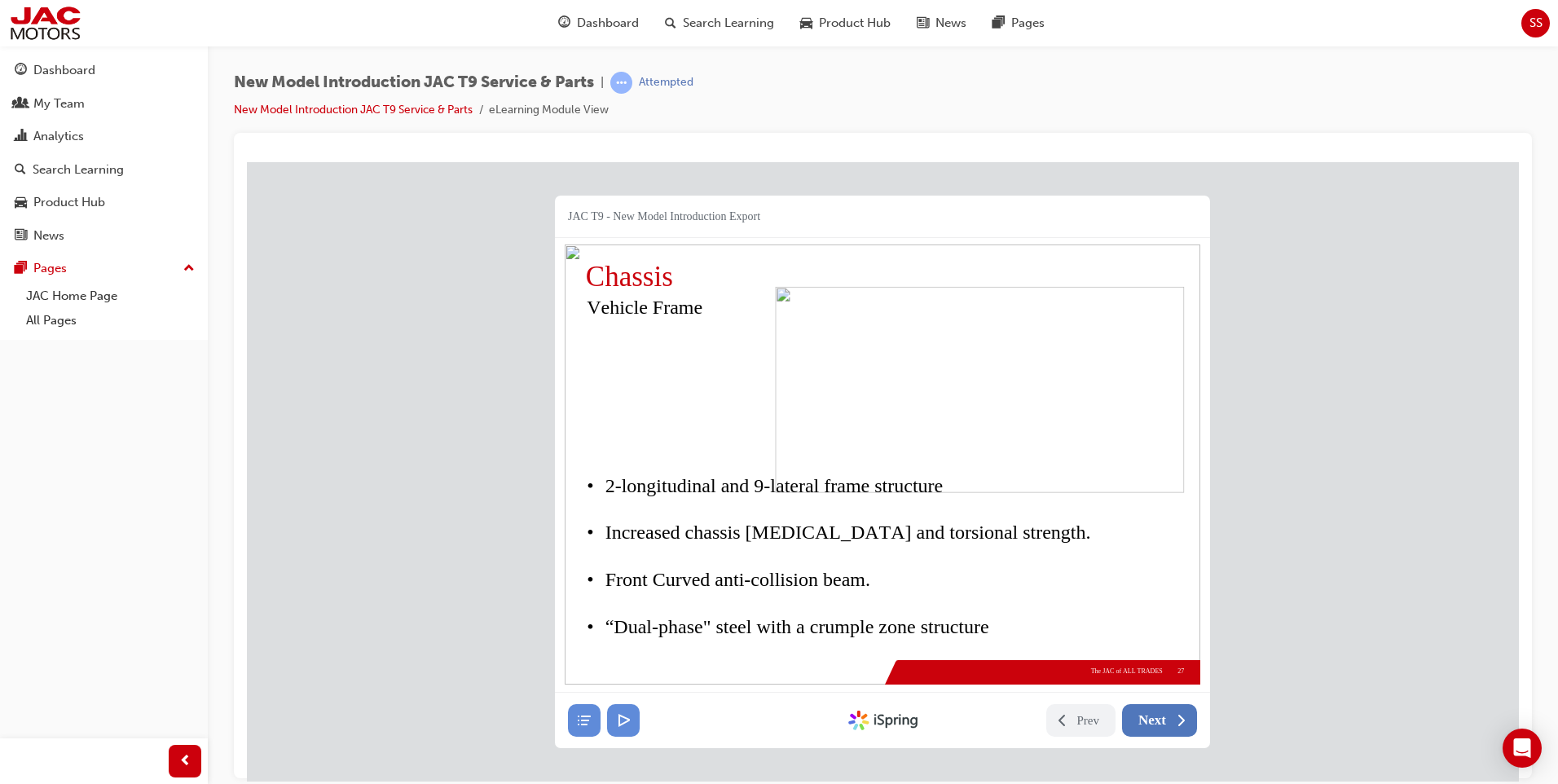
click at [1165, 720] on span "Next" at bounding box center [1152, 719] width 28 height 16
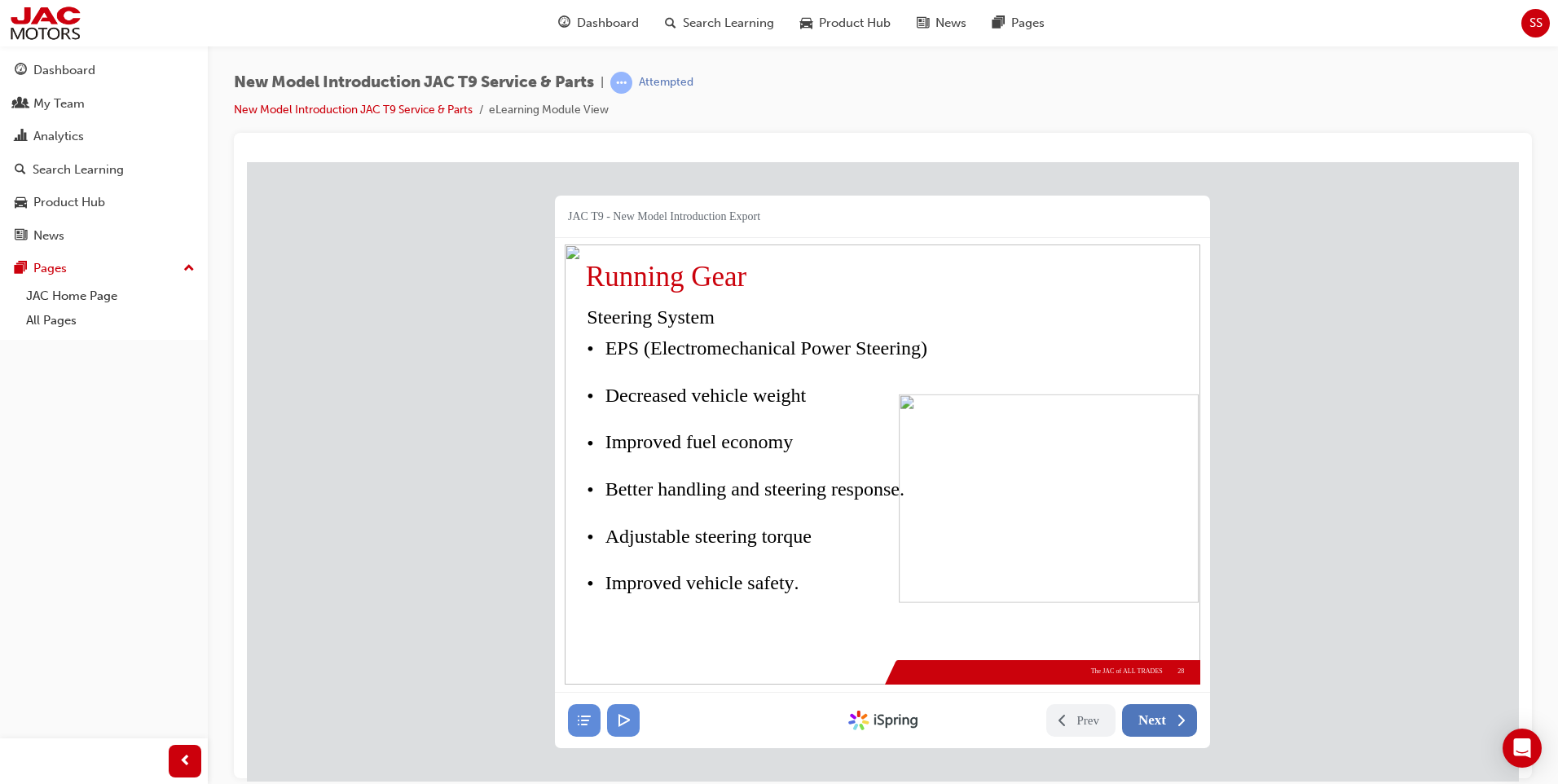
click at [1165, 720] on span "Next" at bounding box center [1152, 719] width 28 height 16
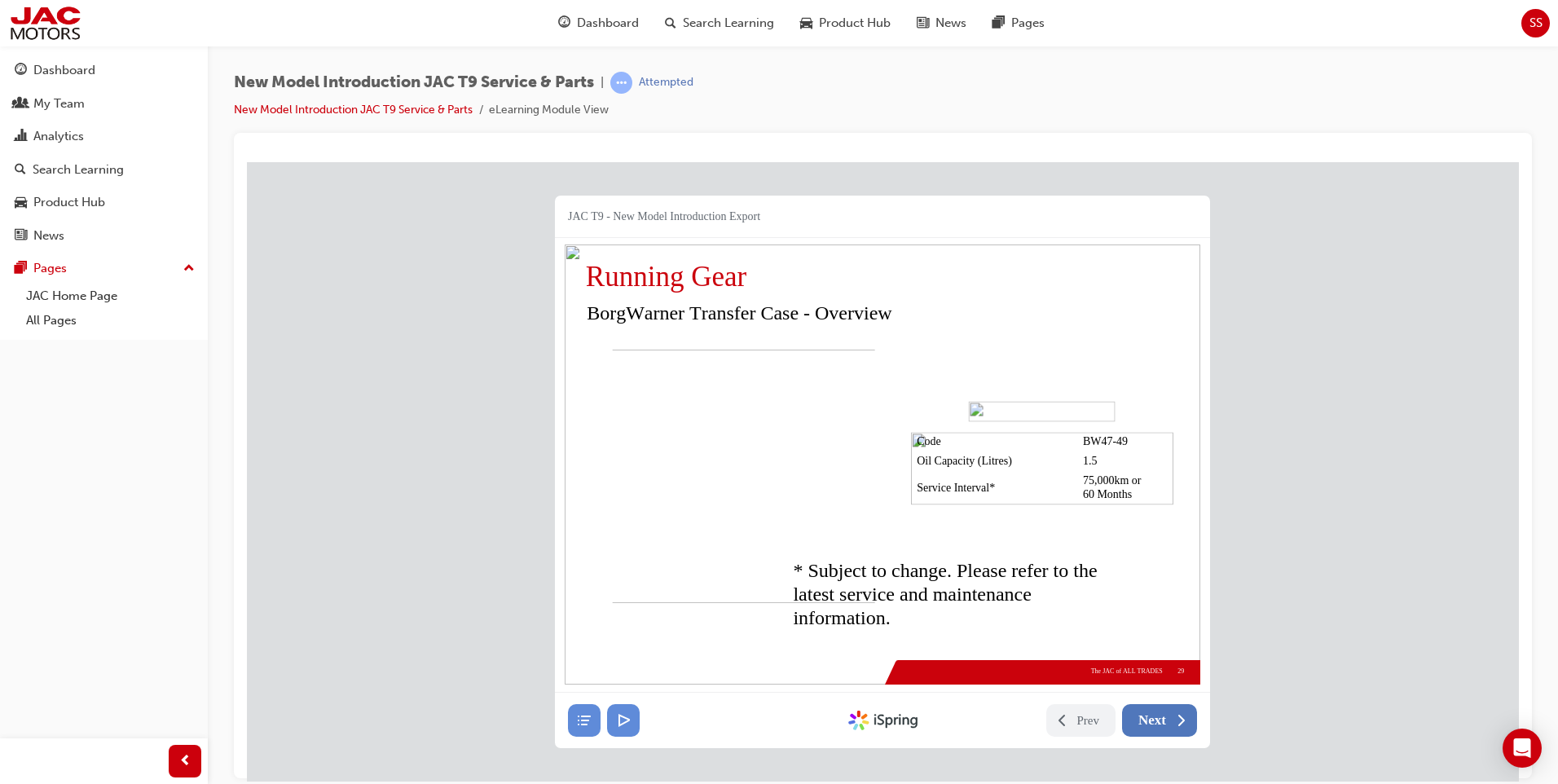
click at [1165, 720] on span "Next" at bounding box center [1152, 719] width 28 height 16
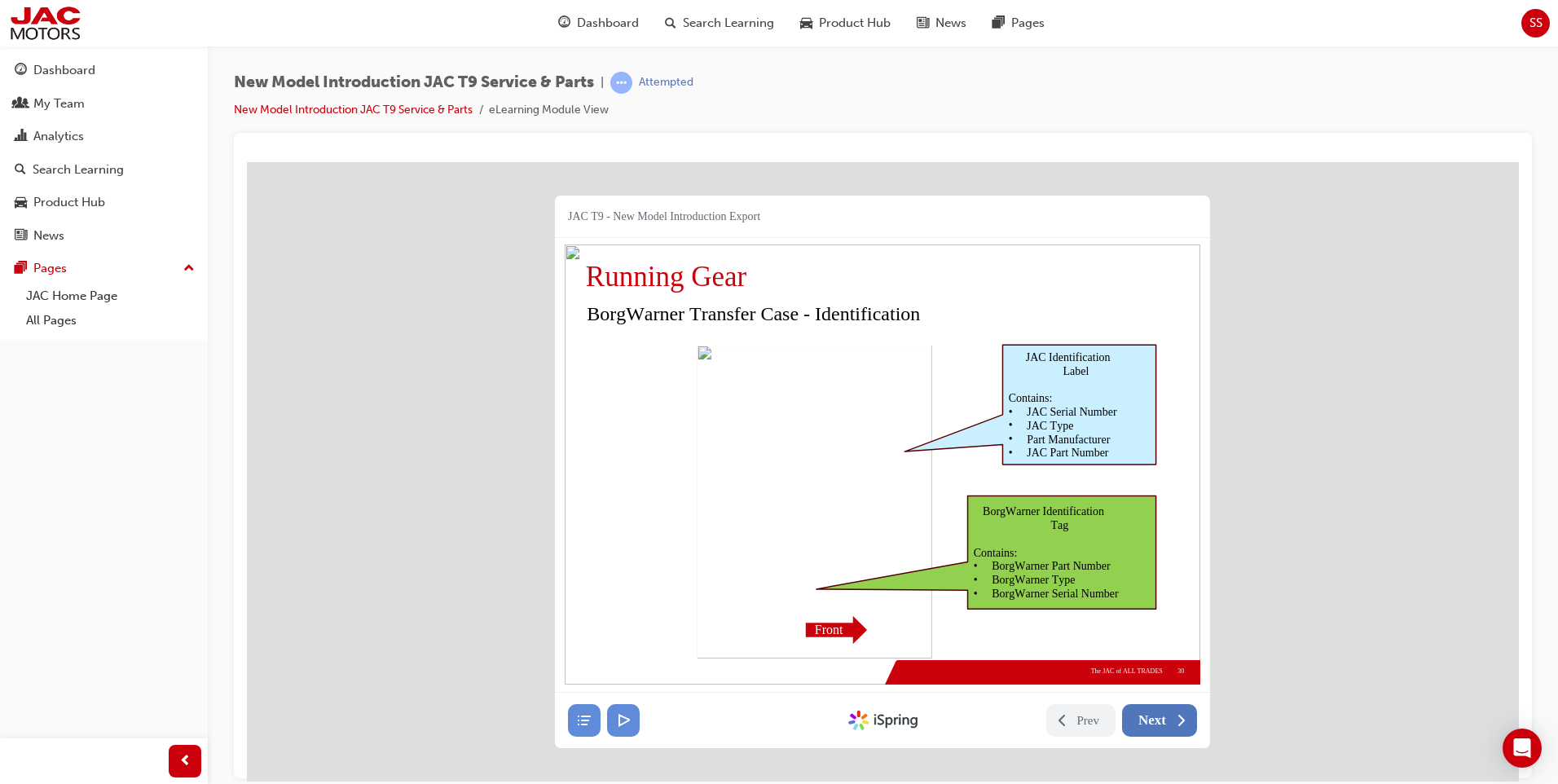
click at [1165, 720] on span "Next" at bounding box center [1152, 719] width 28 height 16
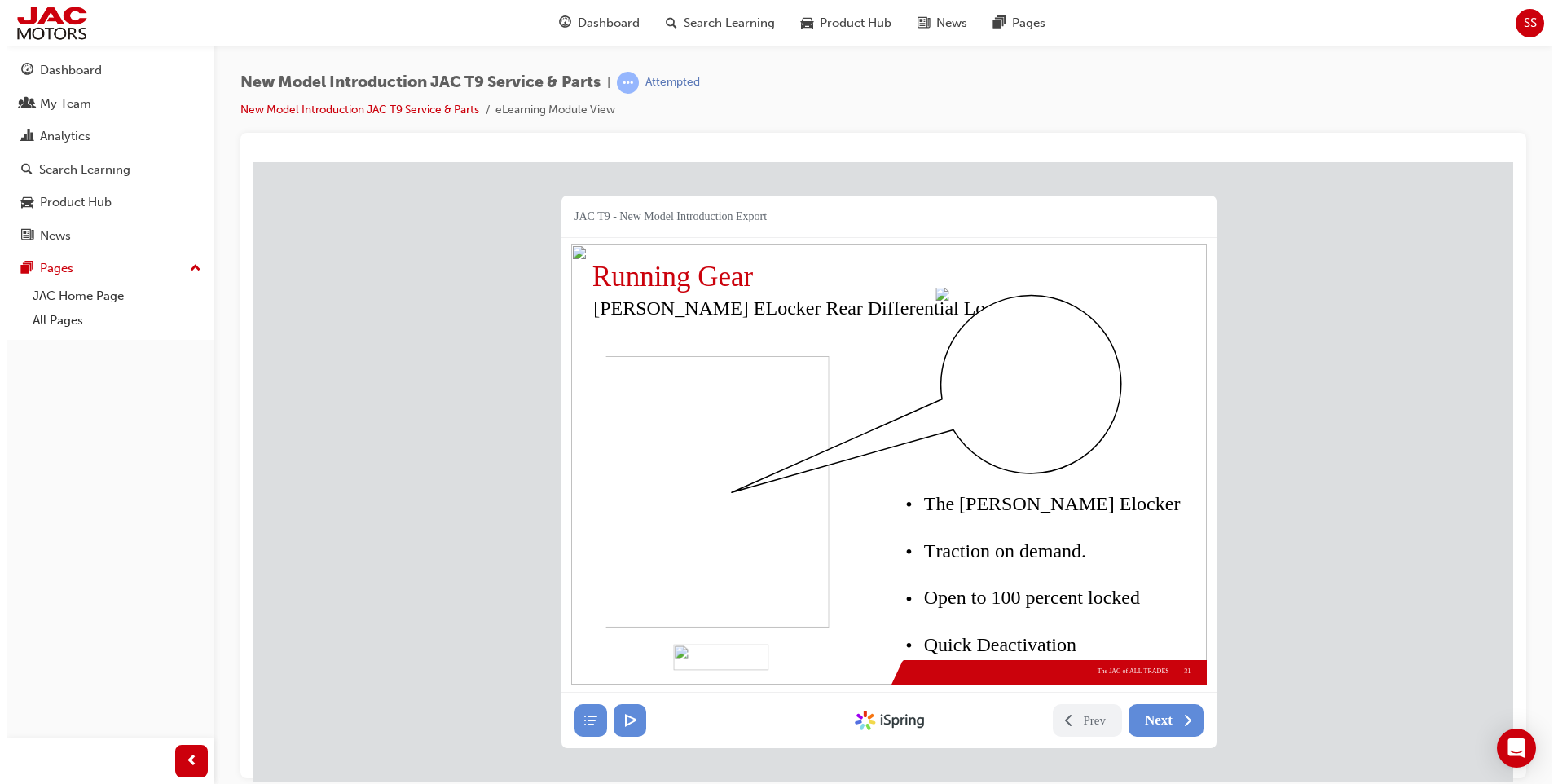
click at [1171, 703] on nav "Prev Next Created with iSpring" at bounding box center [888, 719] width 655 height 55
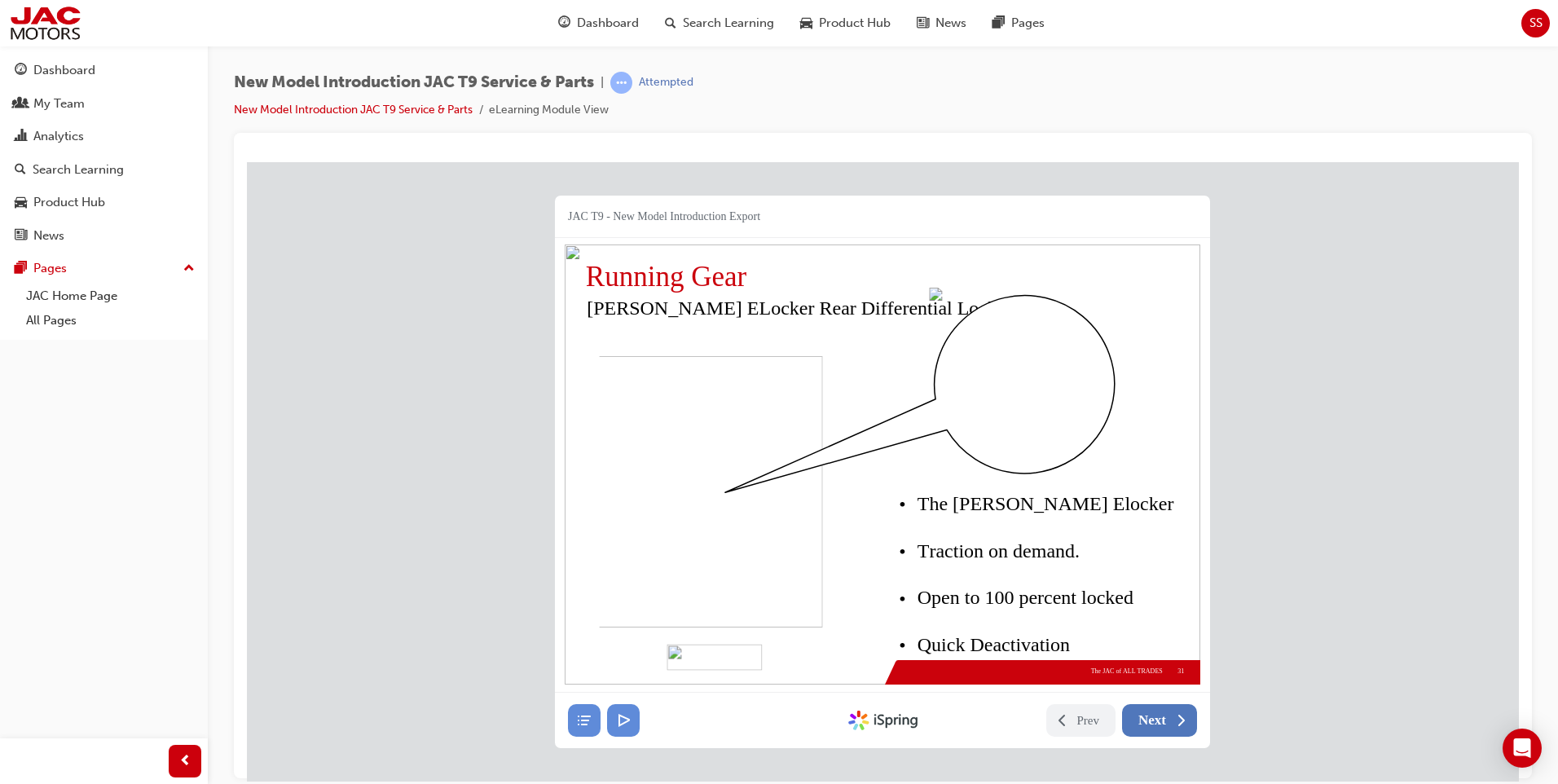
click at [1165, 720] on span "Next" at bounding box center [1152, 719] width 28 height 16
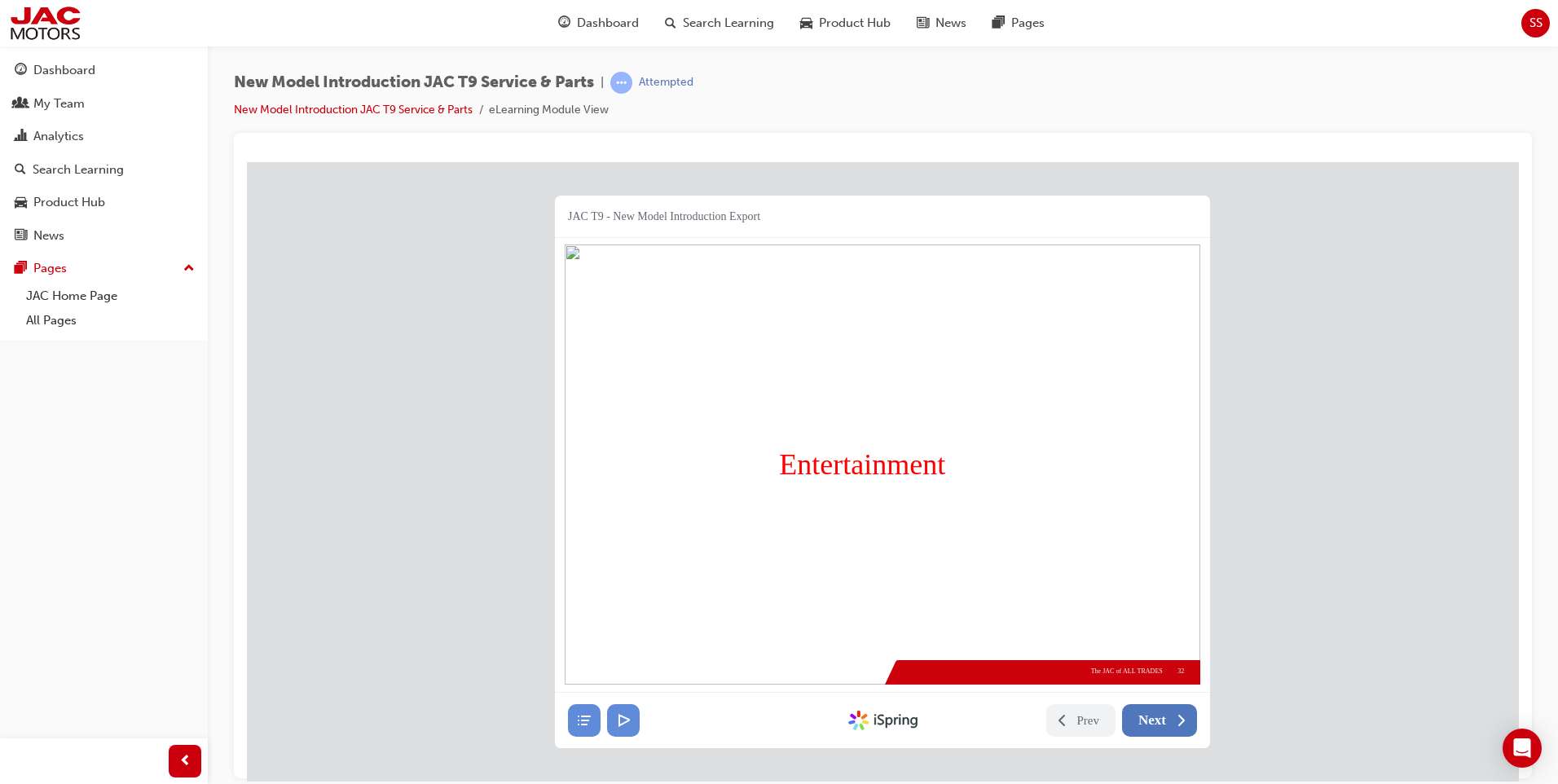
click at [1165, 720] on span "Next" at bounding box center [1152, 719] width 28 height 16
